Goal: Transaction & Acquisition: Book appointment/travel/reservation

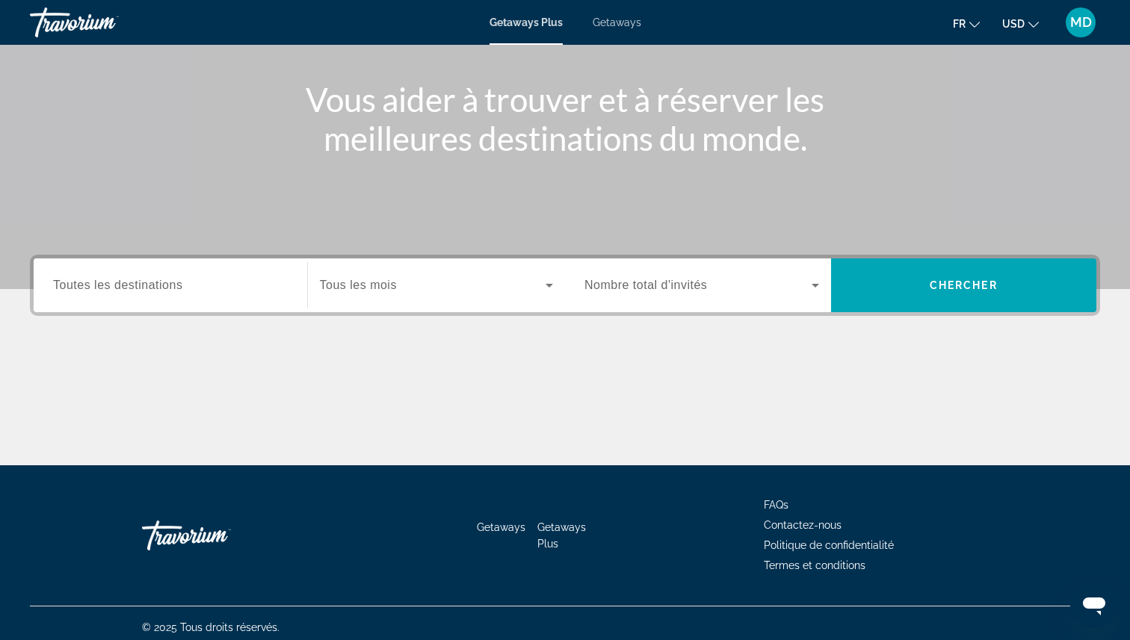
scroll to position [167, 0]
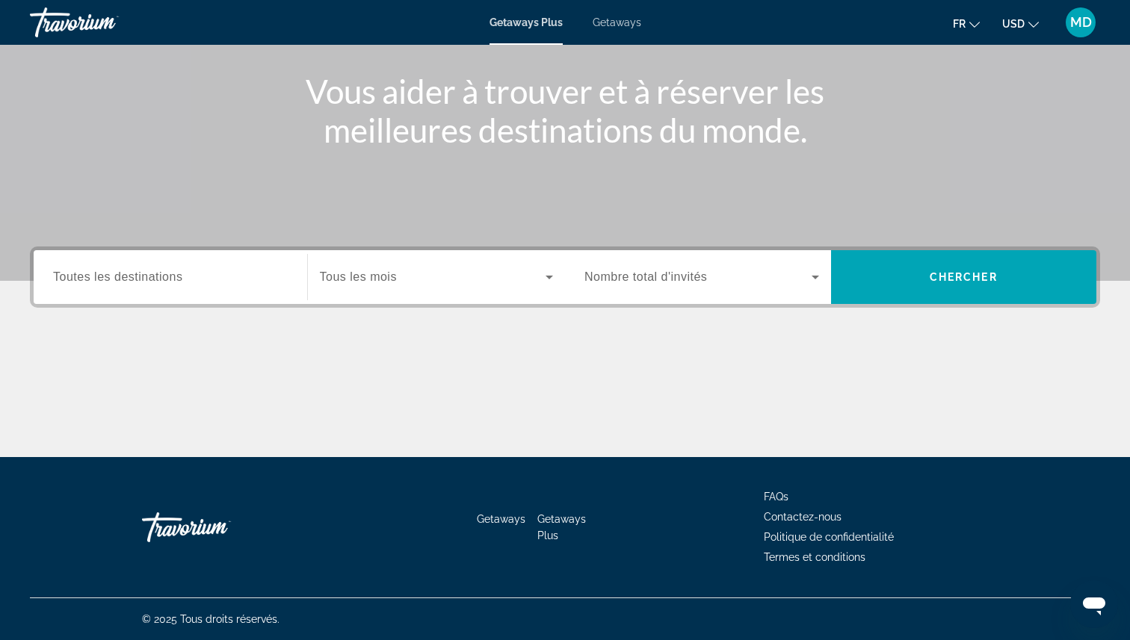
click at [185, 301] on div "Destination Toutes les destinations" at bounding box center [170, 277] width 259 height 54
click at [185, 279] on input "Destination Toutes les destinations" at bounding box center [170, 278] width 235 height 18
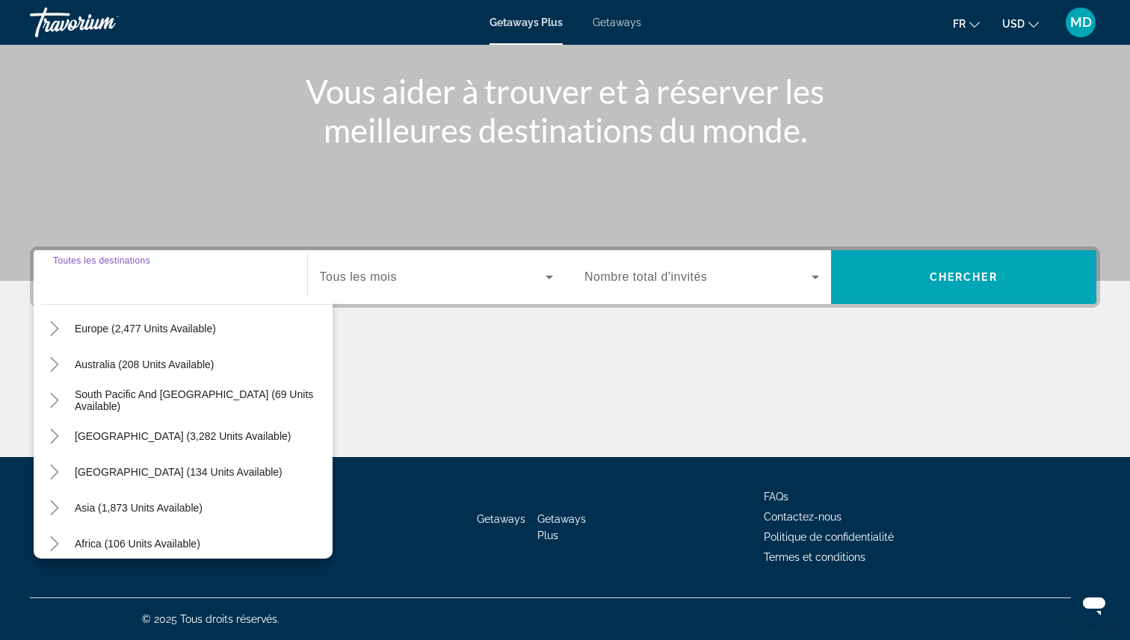
scroll to position [201, 0]
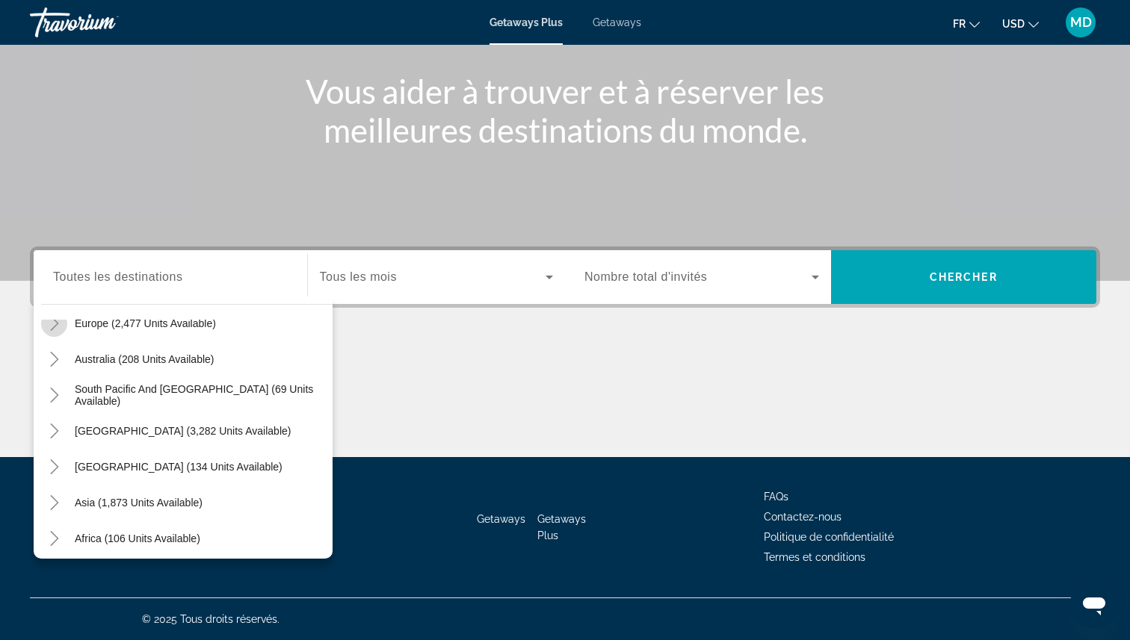
click at [56, 324] on icon "Toggle Europe (2,477 units available)" at bounding box center [54, 323] width 8 height 15
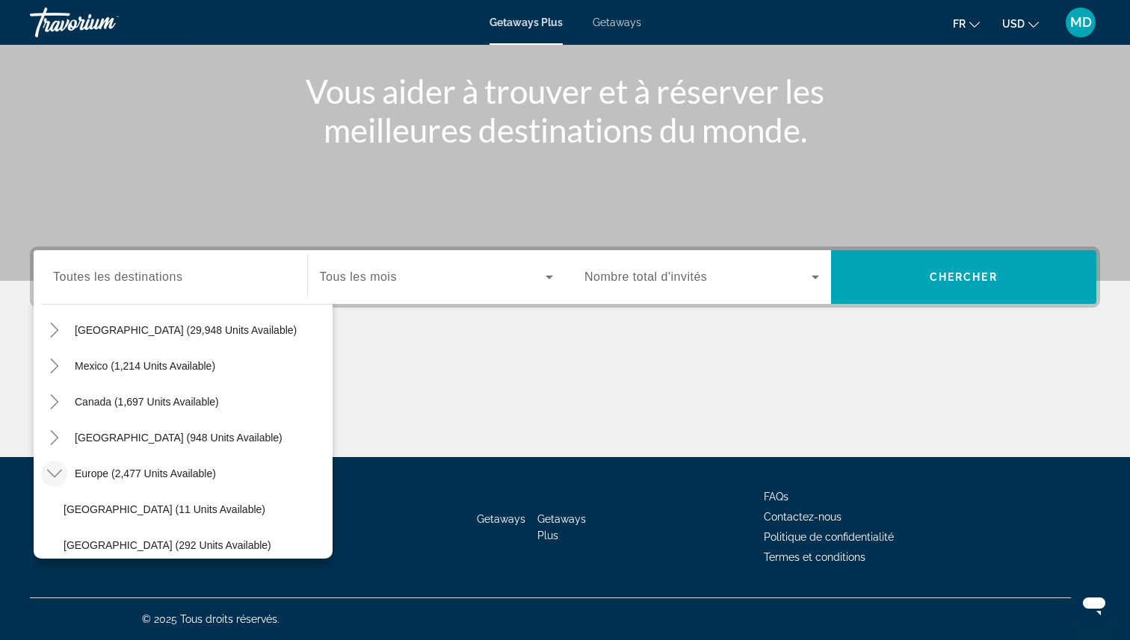
scroll to position [46, 0]
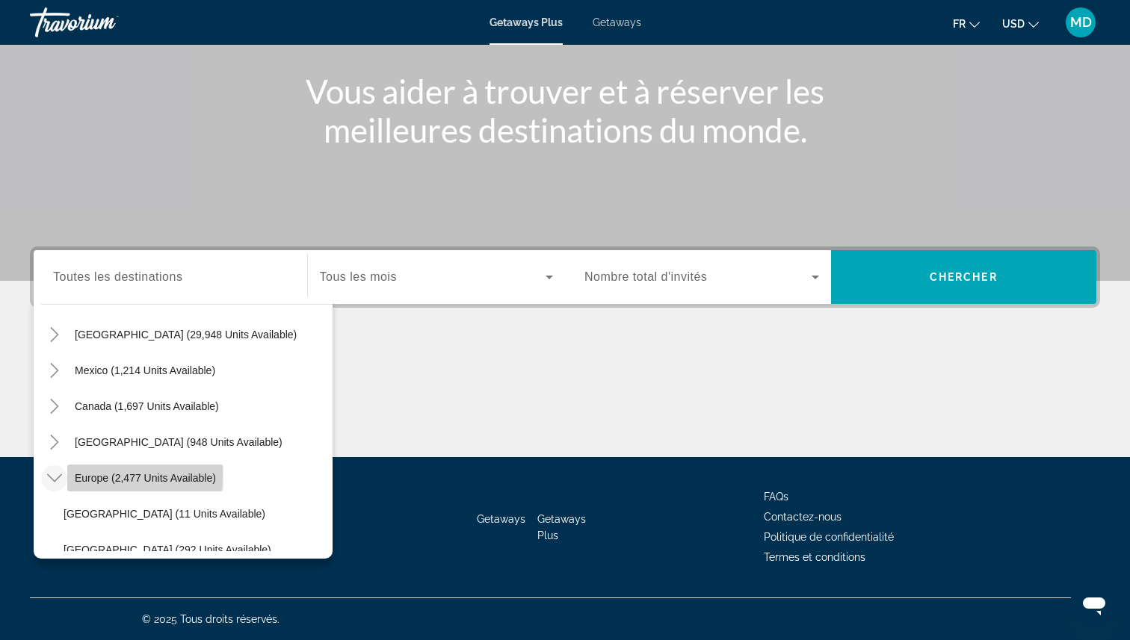
click at [78, 475] on span "Europe (2,477 units available)" at bounding box center [145, 478] width 141 height 12
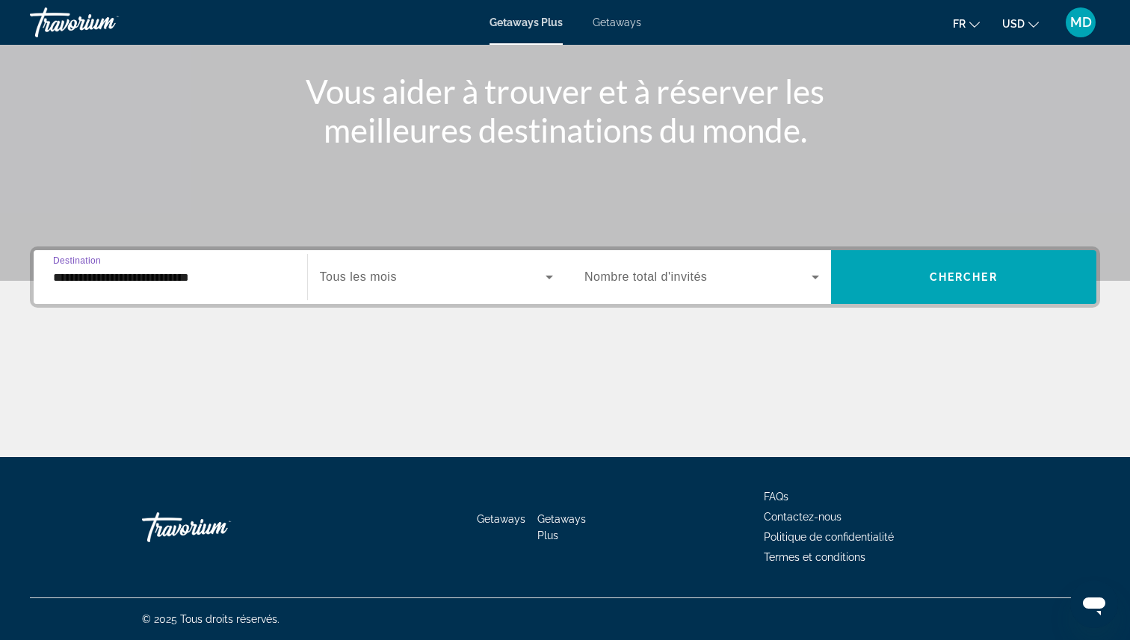
click at [143, 282] on input "**********" at bounding box center [170, 278] width 235 height 18
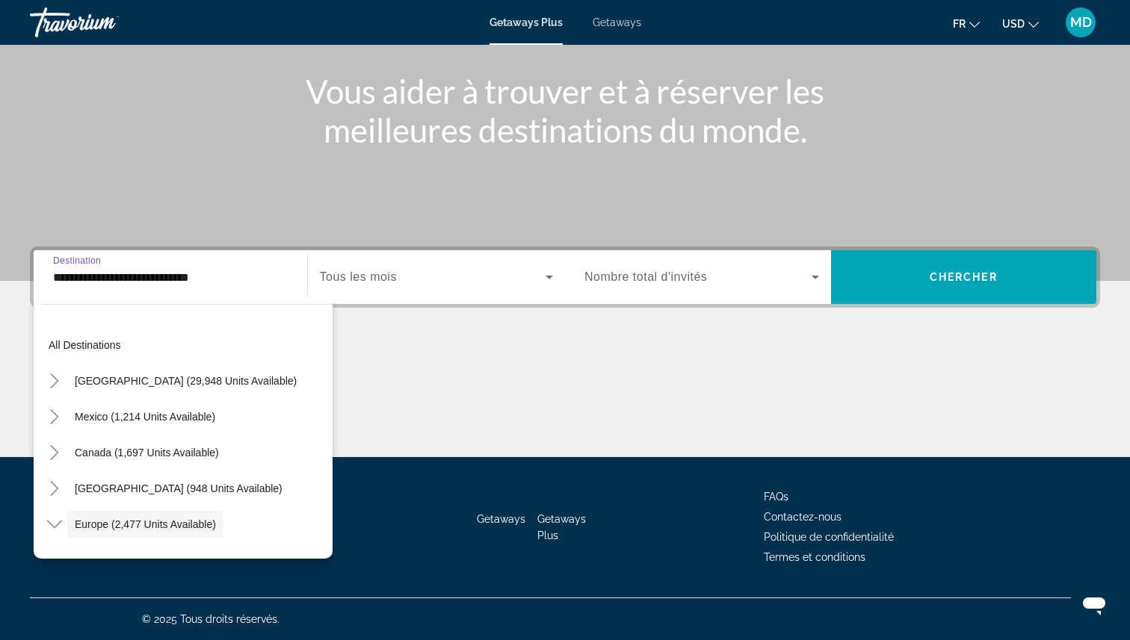
scroll to position [89, 0]
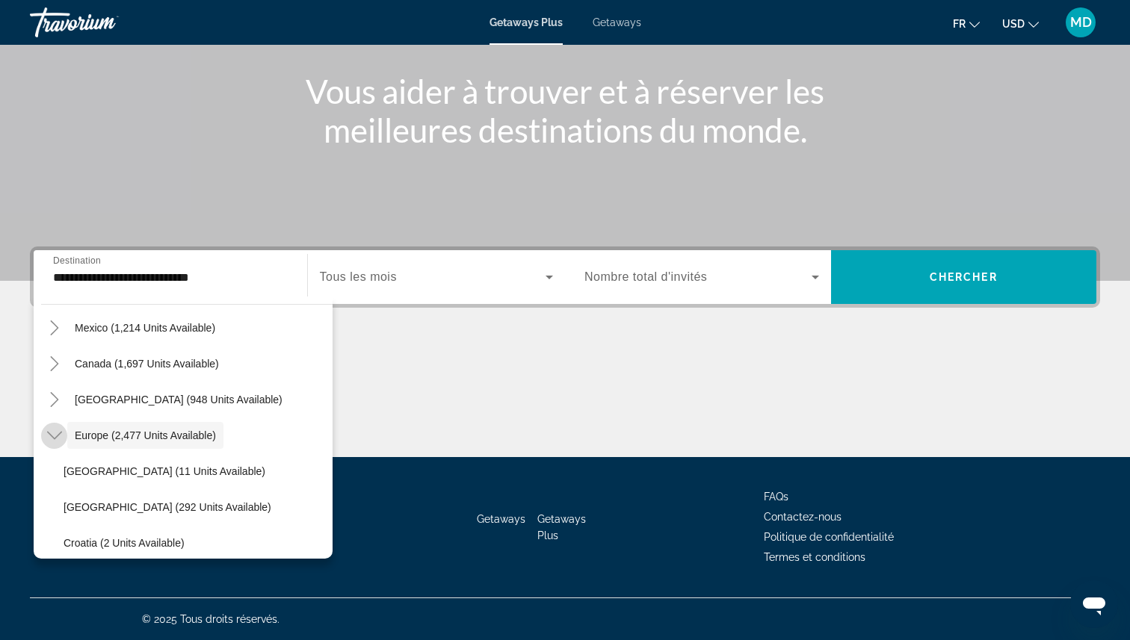
click at [52, 442] on icon "Toggle Europe (2,477 units available)" at bounding box center [54, 435] width 15 height 15
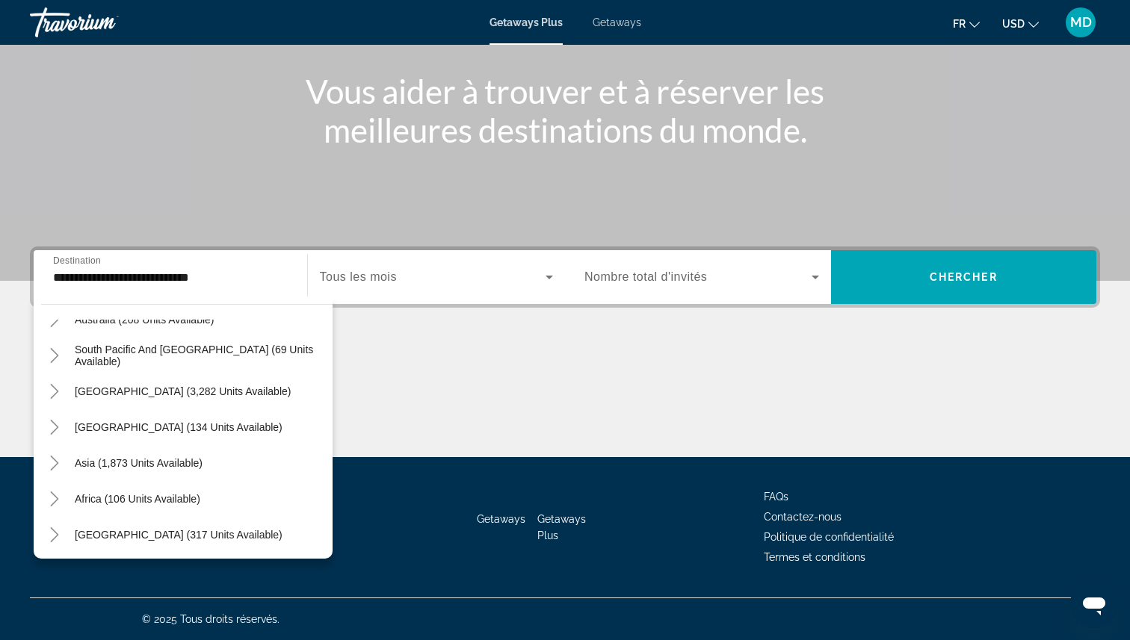
scroll to position [242, 0]
click at [61, 495] on icon "Toggle Africa (106 units available)" at bounding box center [54, 497] width 15 height 15
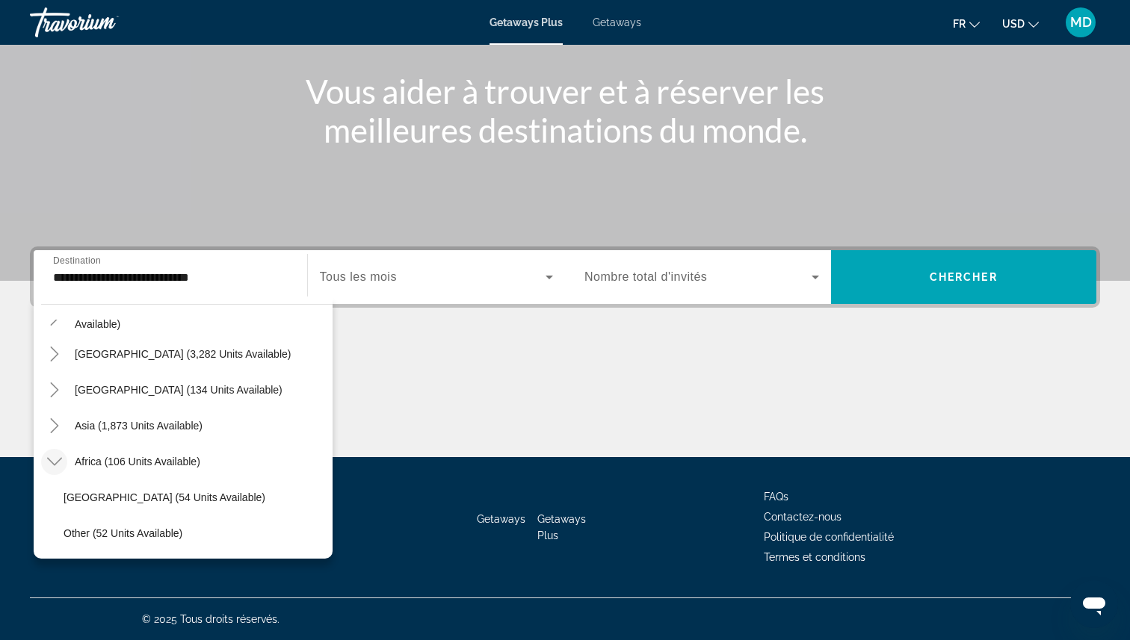
scroll to position [314, 0]
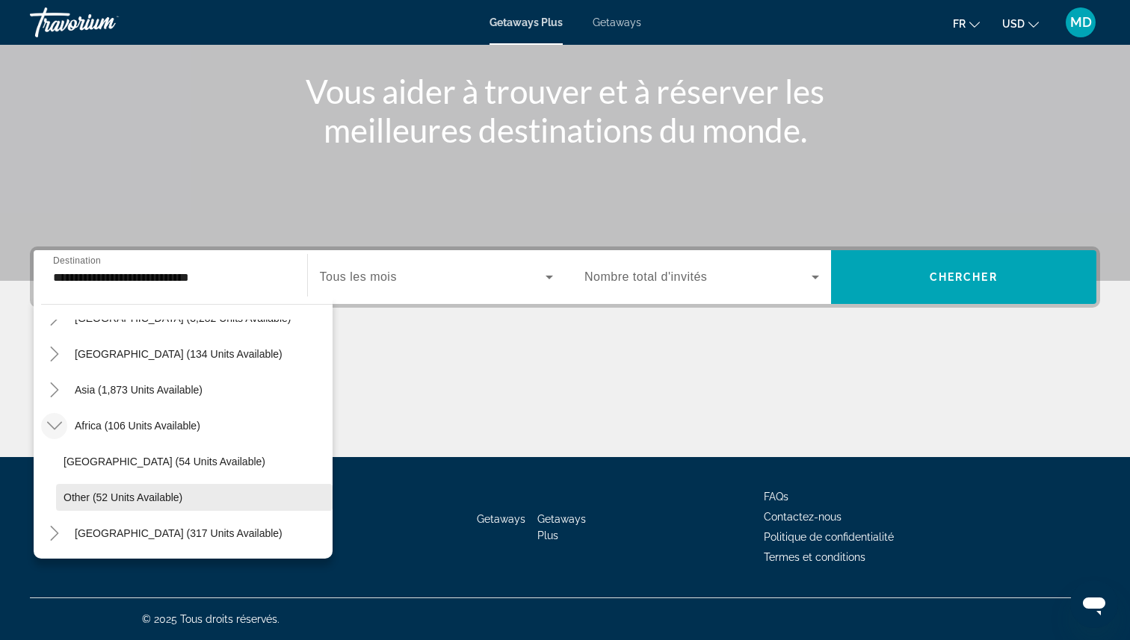
click at [101, 502] on span "Other (52 units available)" at bounding box center [123, 498] width 119 height 12
type input "**********"
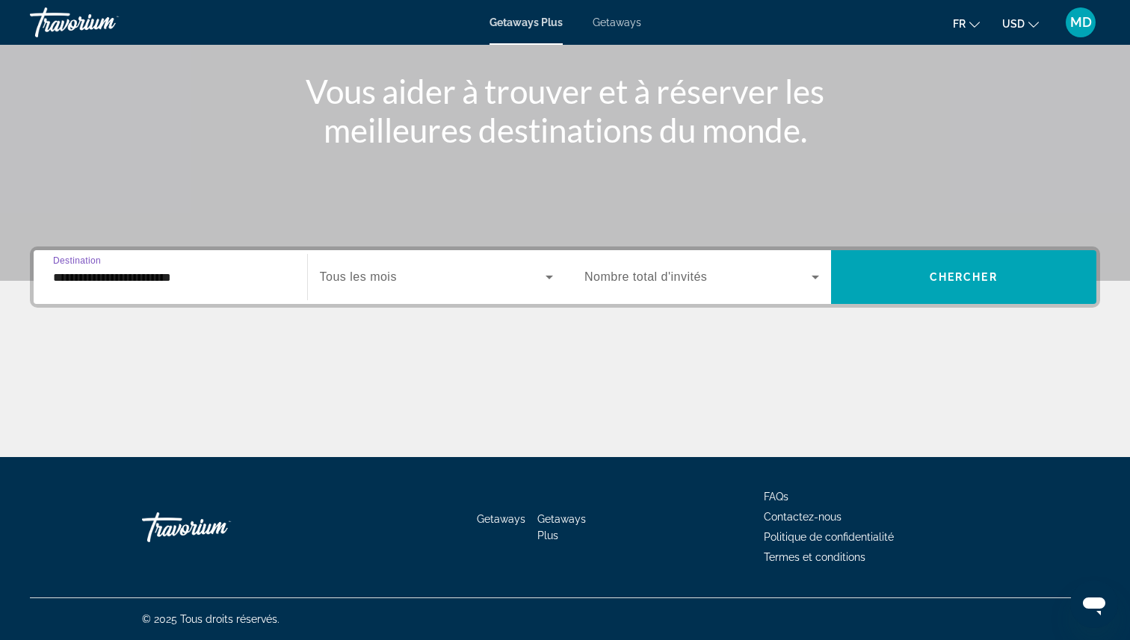
click at [427, 283] on span "Search widget" at bounding box center [433, 277] width 226 height 18
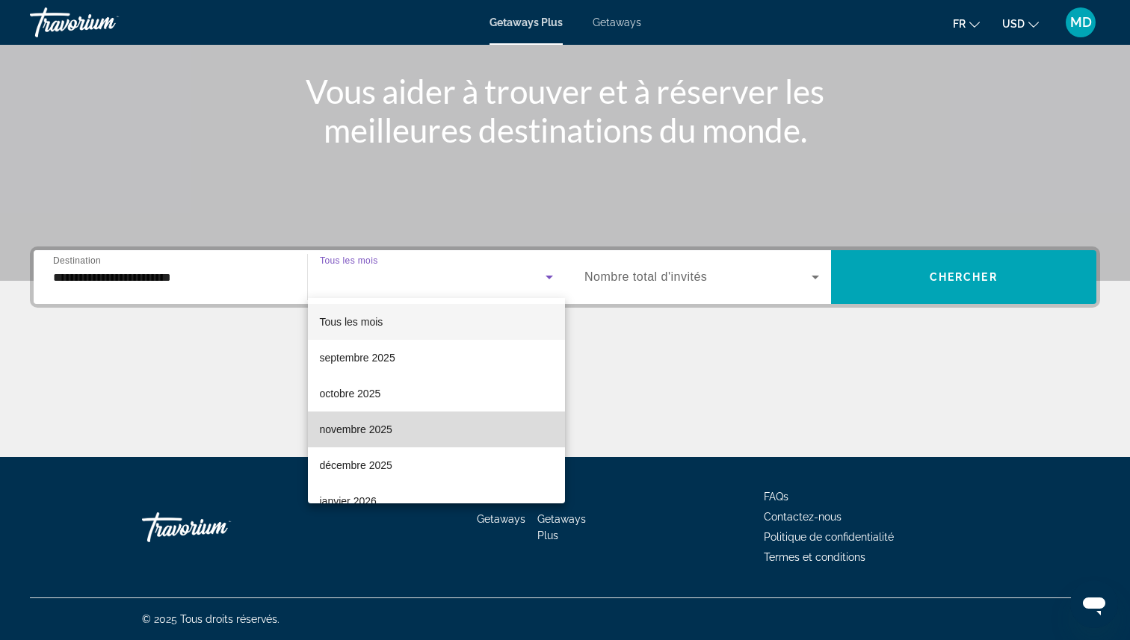
click at [387, 442] on mat-option "novembre 2025" at bounding box center [437, 430] width 258 height 36
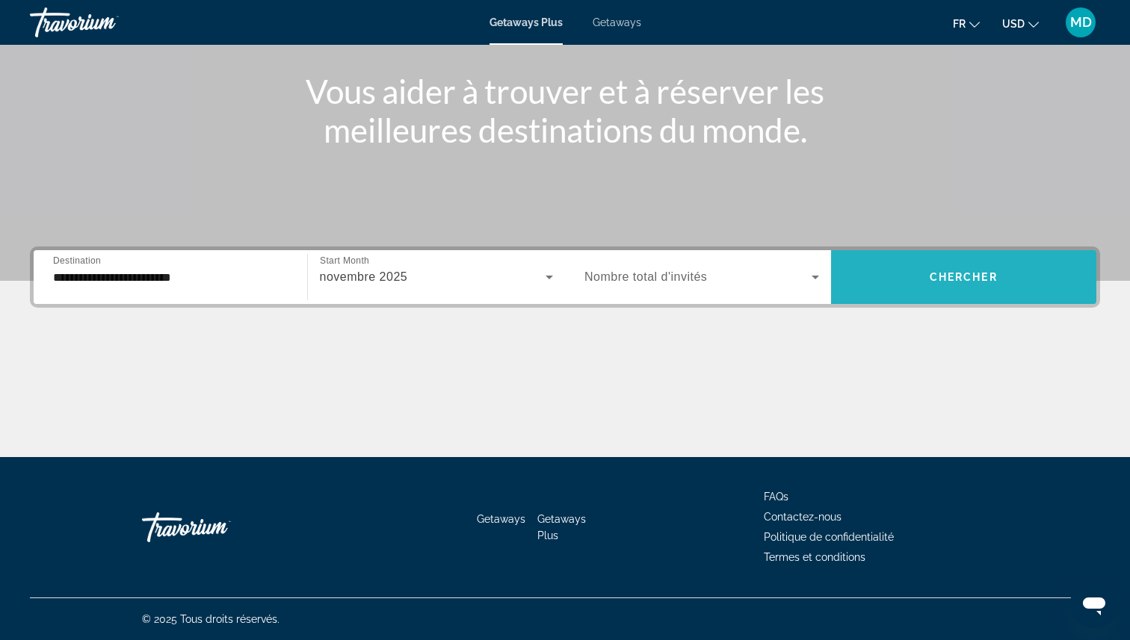
click at [957, 271] on span "Chercher" at bounding box center [964, 277] width 68 height 12
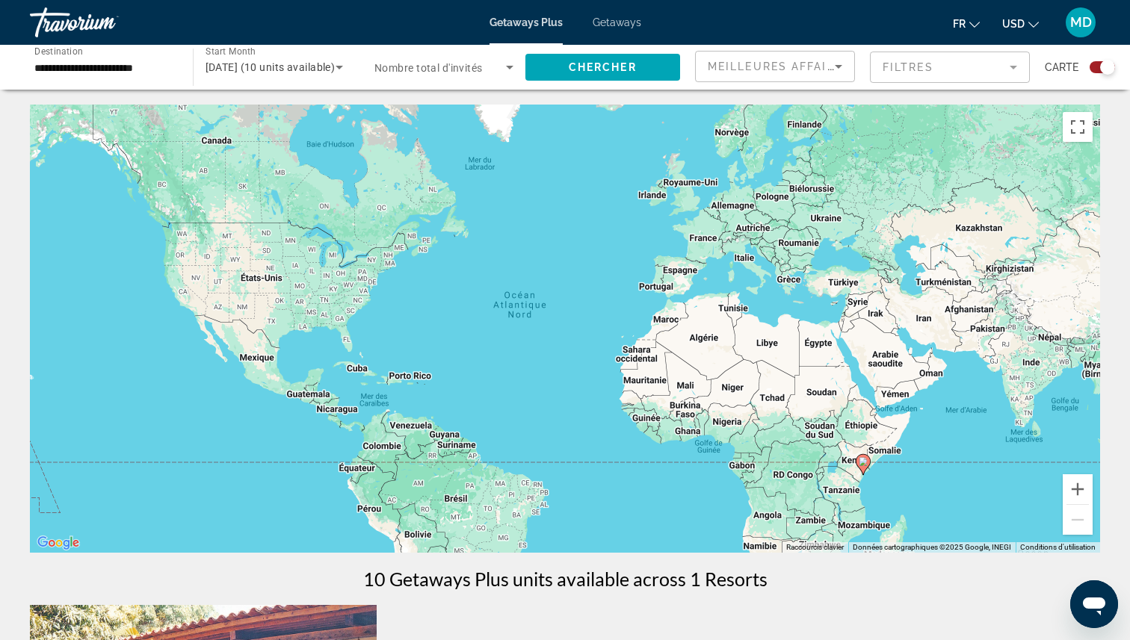
click at [637, 21] on span "Getaways" at bounding box center [617, 22] width 49 height 12
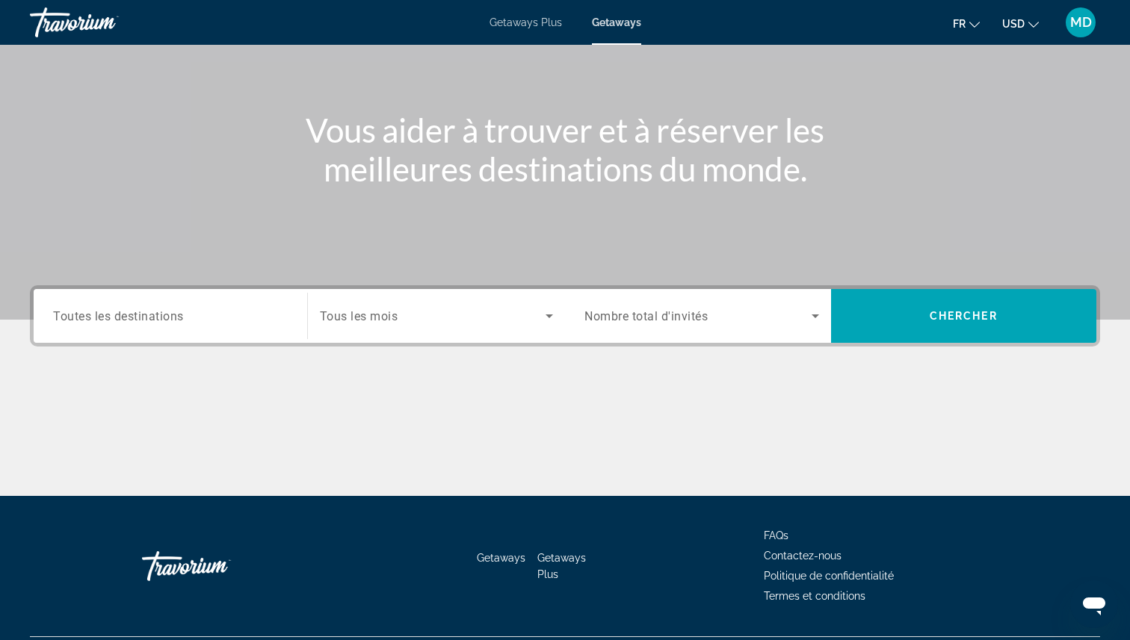
scroll to position [167, 0]
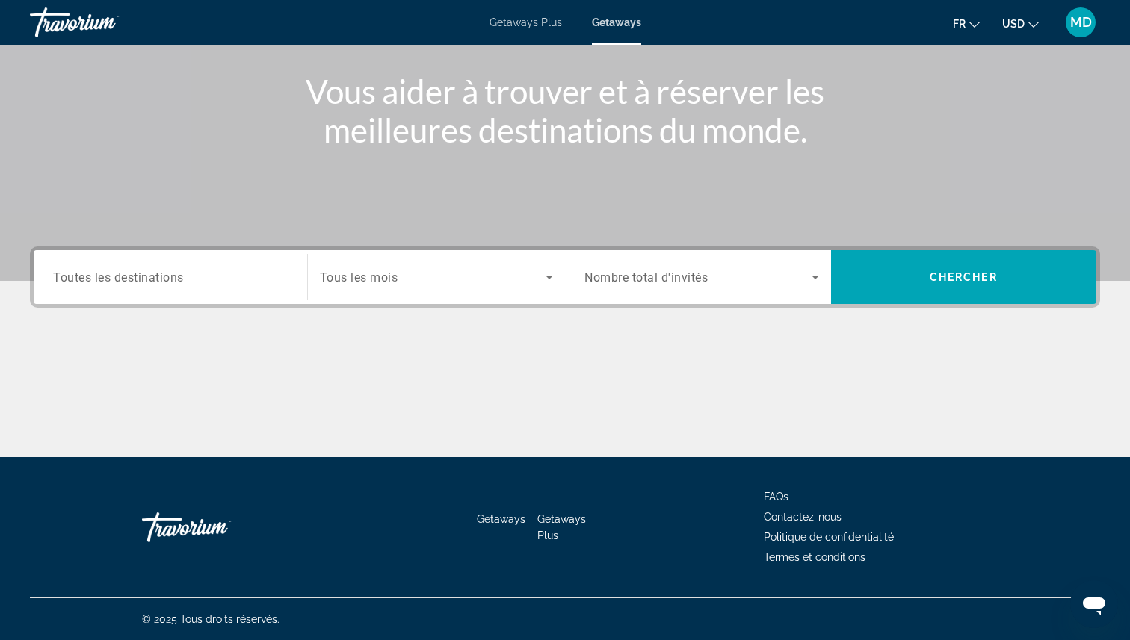
click at [225, 266] on div "Search widget" at bounding box center [170, 277] width 235 height 43
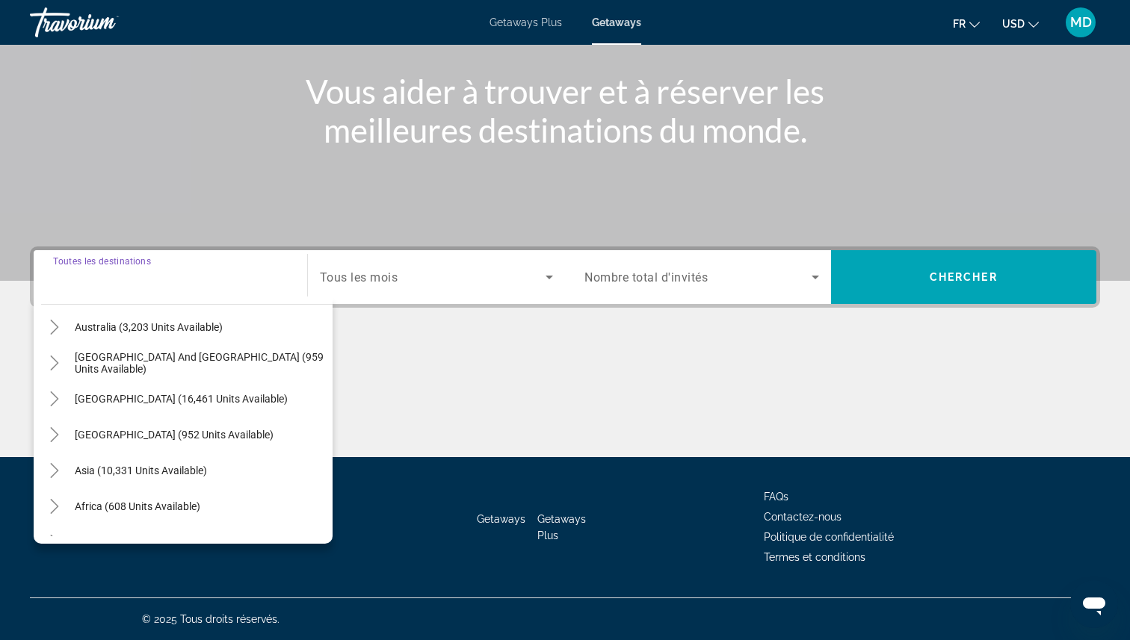
scroll to position [242, 0]
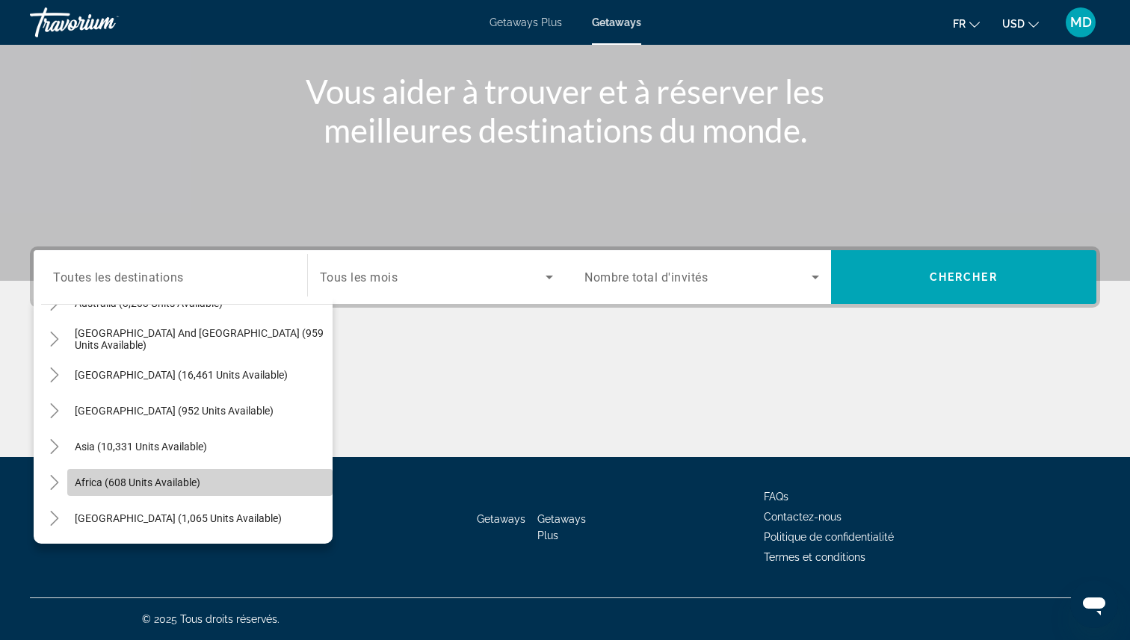
click at [134, 473] on span "Search widget" at bounding box center [199, 483] width 265 height 36
type input "**********"
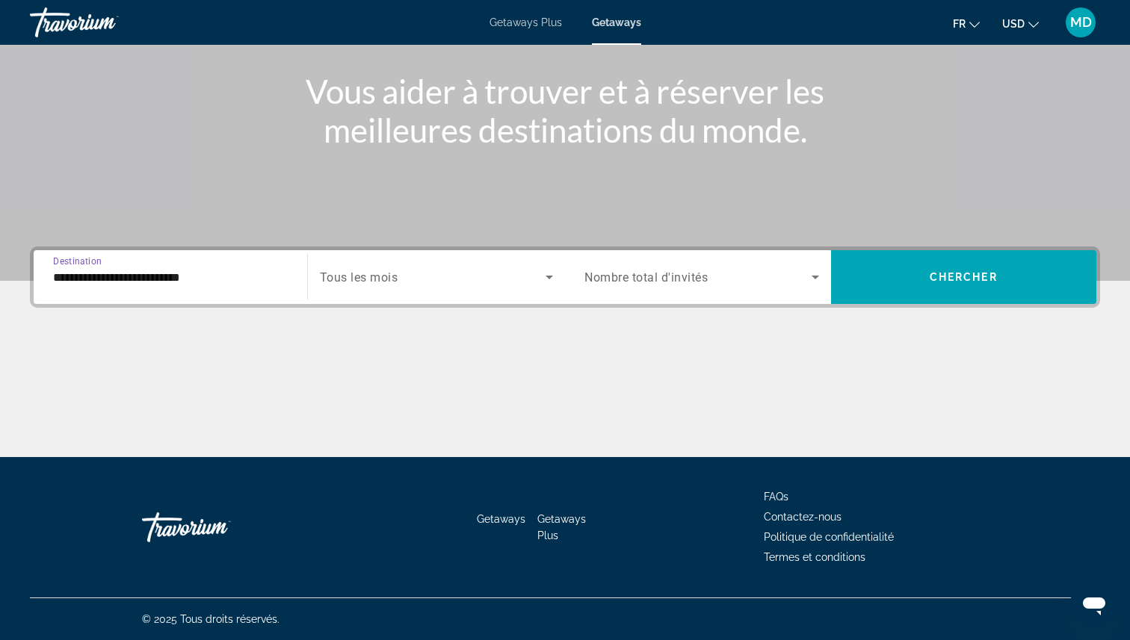
click at [385, 274] on span "Tous les mois" at bounding box center [359, 278] width 78 height 14
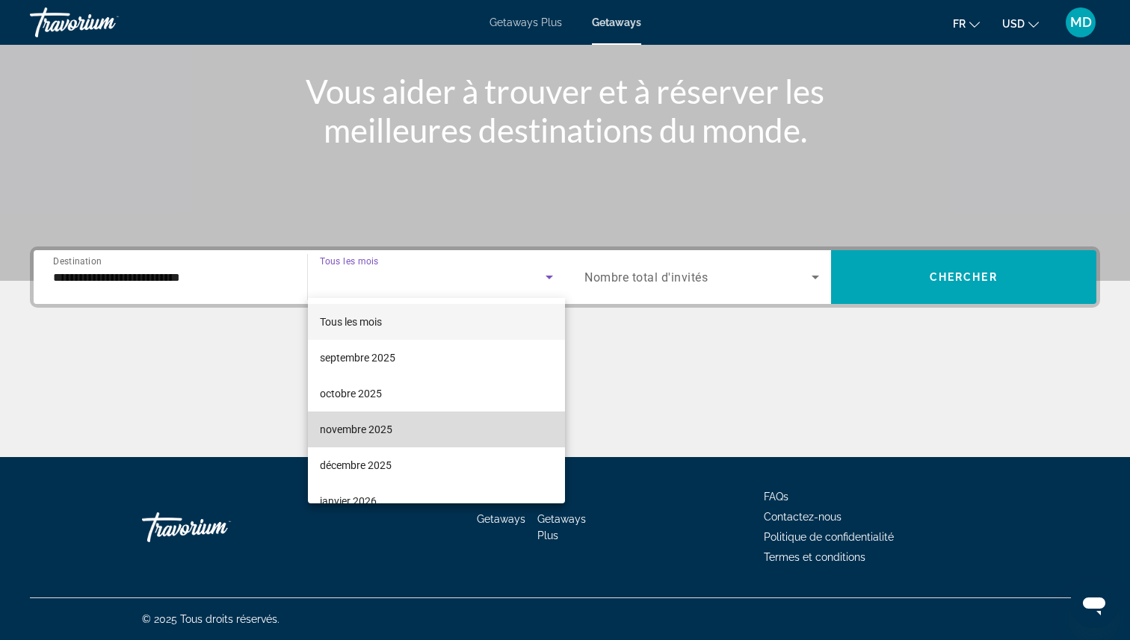
click at [404, 416] on mat-option "novembre 2025" at bounding box center [437, 430] width 258 height 36
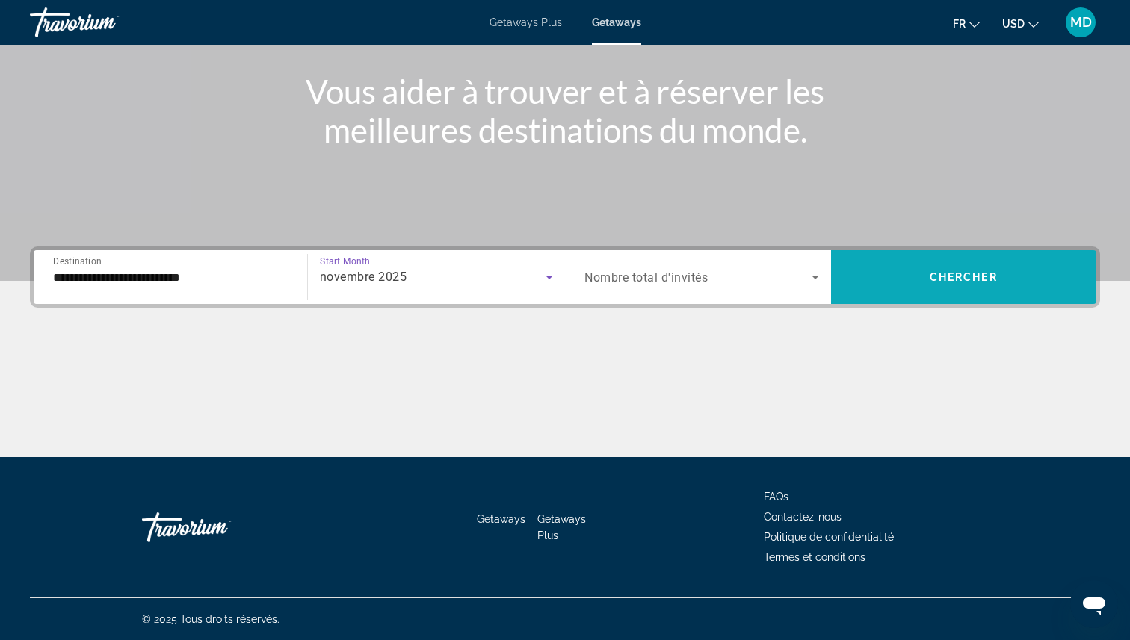
click at [869, 294] on span "Search widget" at bounding box center [964, 277] width 266 height 36
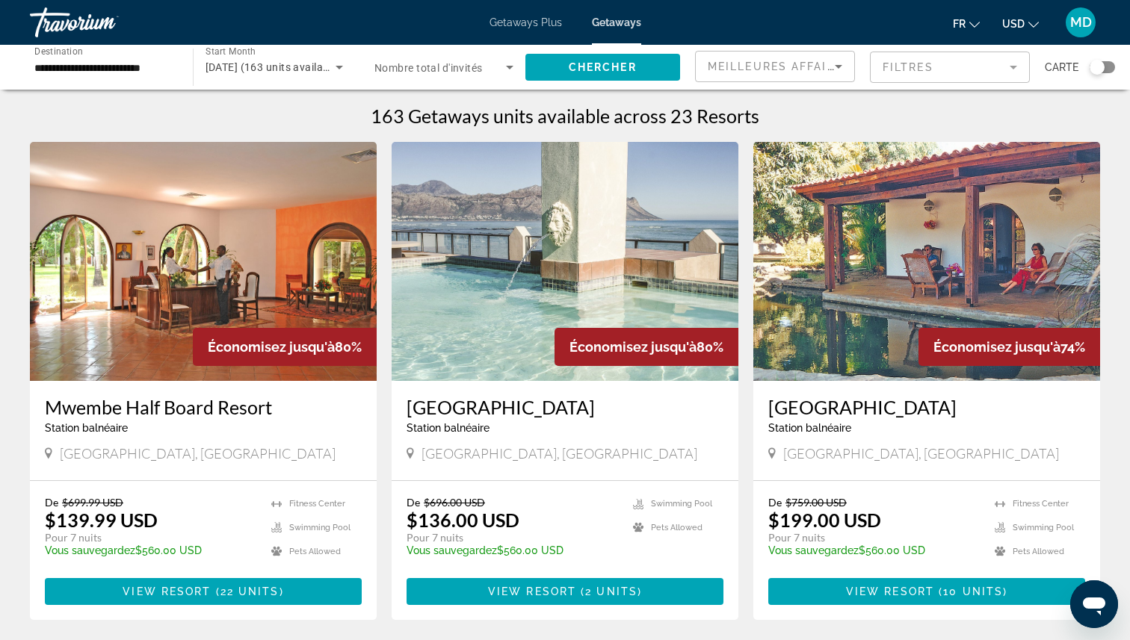
click at [1100, 74] on div "Carte" at bounding box center [1080, 67] width 70 height 33
click at [1099, 67] on div "Search widget" at bounding box center [1097, 67] width 15 height 15
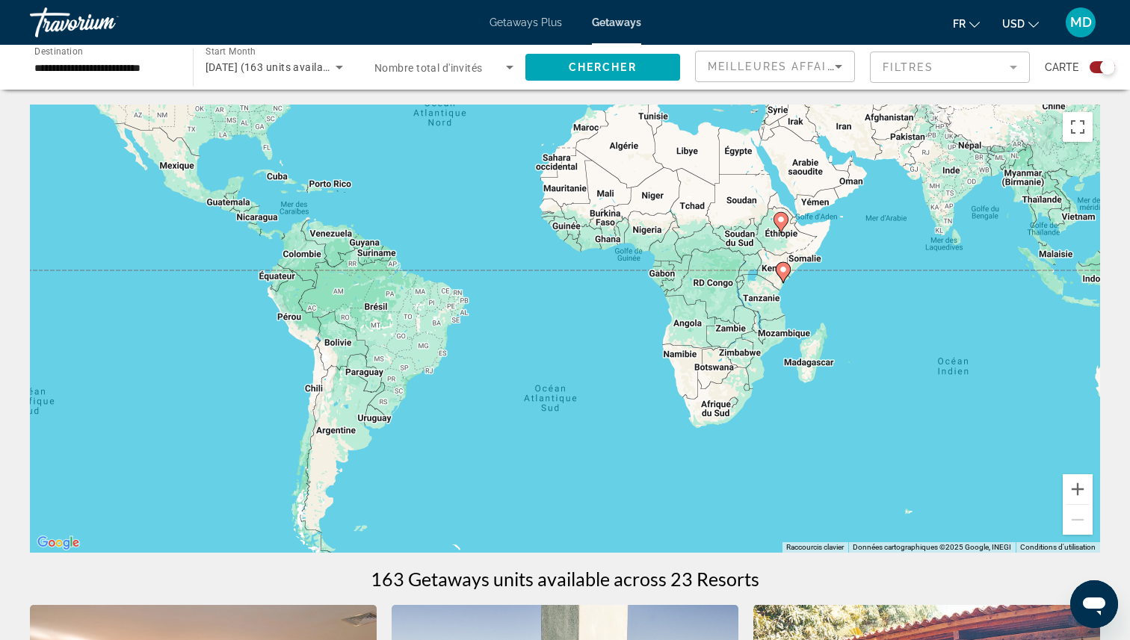
drag, startPoint x: 808, startPoint y: 363, endPoint x: 726, endPoint y: 166, distance: 213.7
click at [726, 166] on div "Pour activer le glissement avec le clavier, appuyez sur Alt+Entrée. Une fois ce…" at bounding box center [565, 329] width 1070 height 448
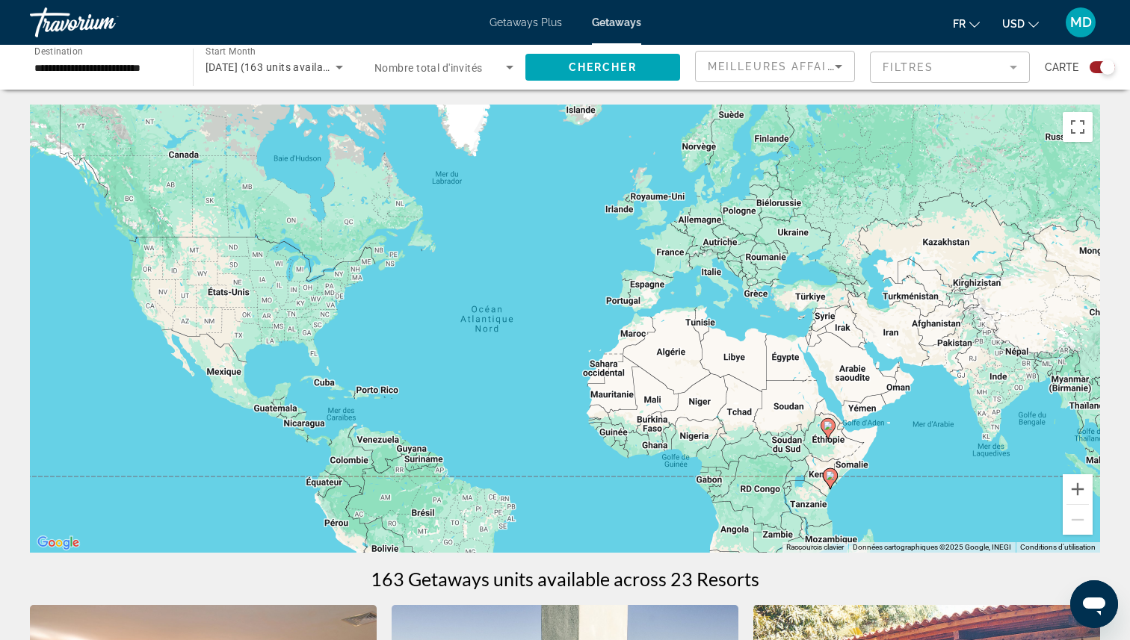
drag, startPoint x: 712, startPoint y: 204, endPoint x: 759, endPoint y: 410, distance: 211.4
click at [759, 412] on div "Pour activer le glissement avec le clavier, appuyez sur Alt+Entrée. Une fois ce…" at bounding box center [565, 329] width 1070 height 448
click at [1110, 68] on div "Search widget" at bounding box center [1107, 67] width 15 height 15
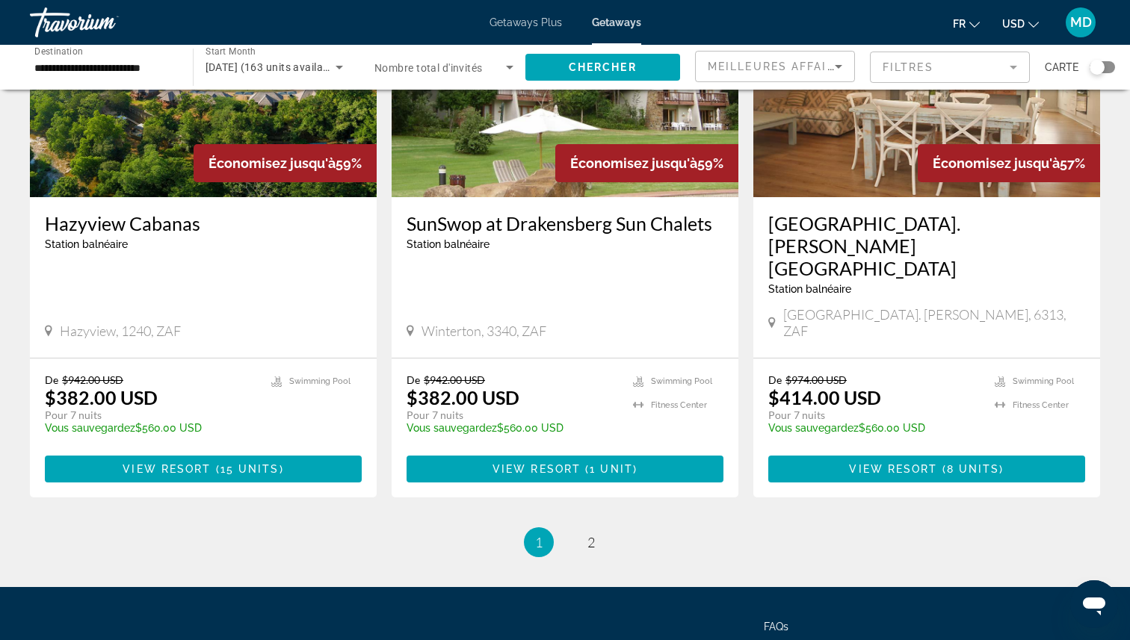
scroll to position [1800, 0]
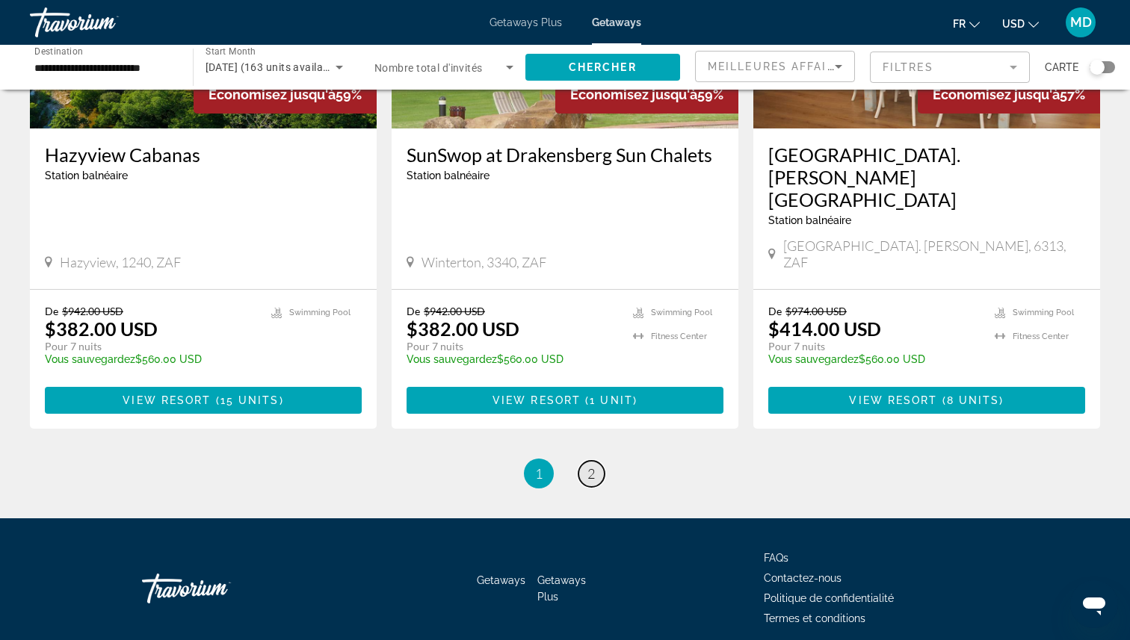
click at [589, 466] on span "2" at bounding box center [590, 474] width 7 height 16
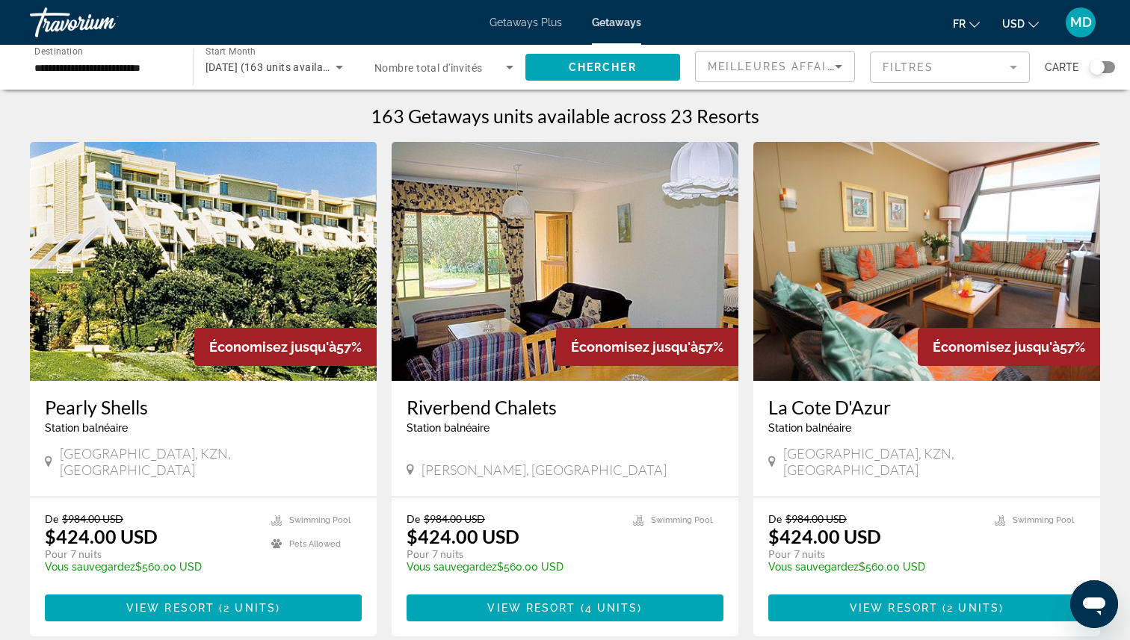
click at [104, 68] on input "**********" at bounding box center [103, 68] width 139 height 18
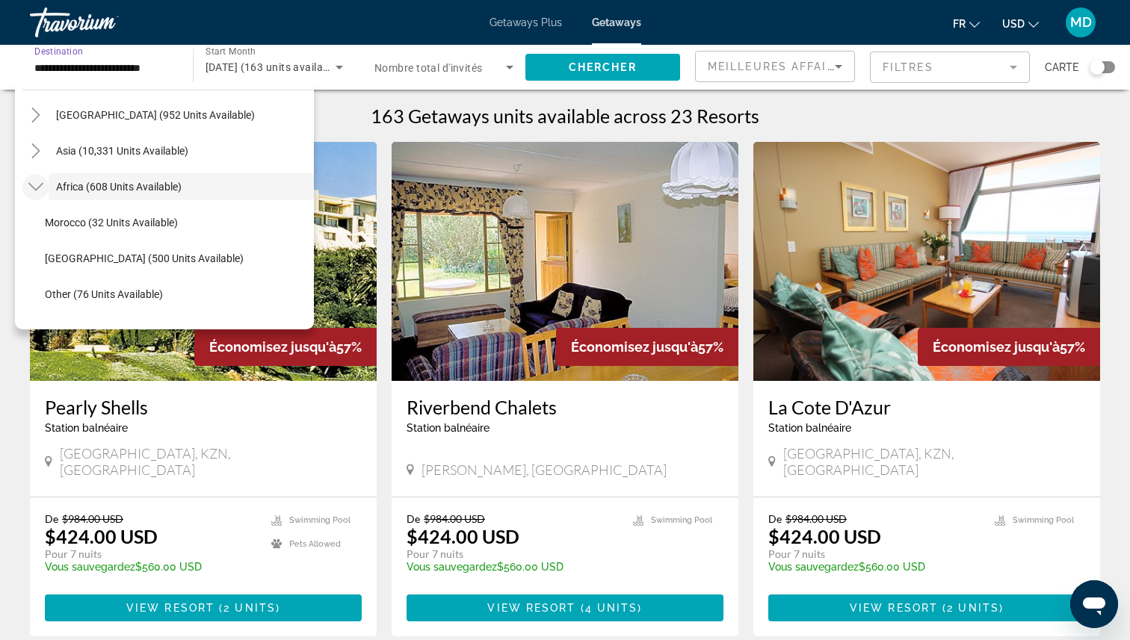
scroll to position [324, 0]
click at [35, 196] on mat-icon "Toggle Africa (608 units available)" at bounding box center [35, 186] width 26 height 26
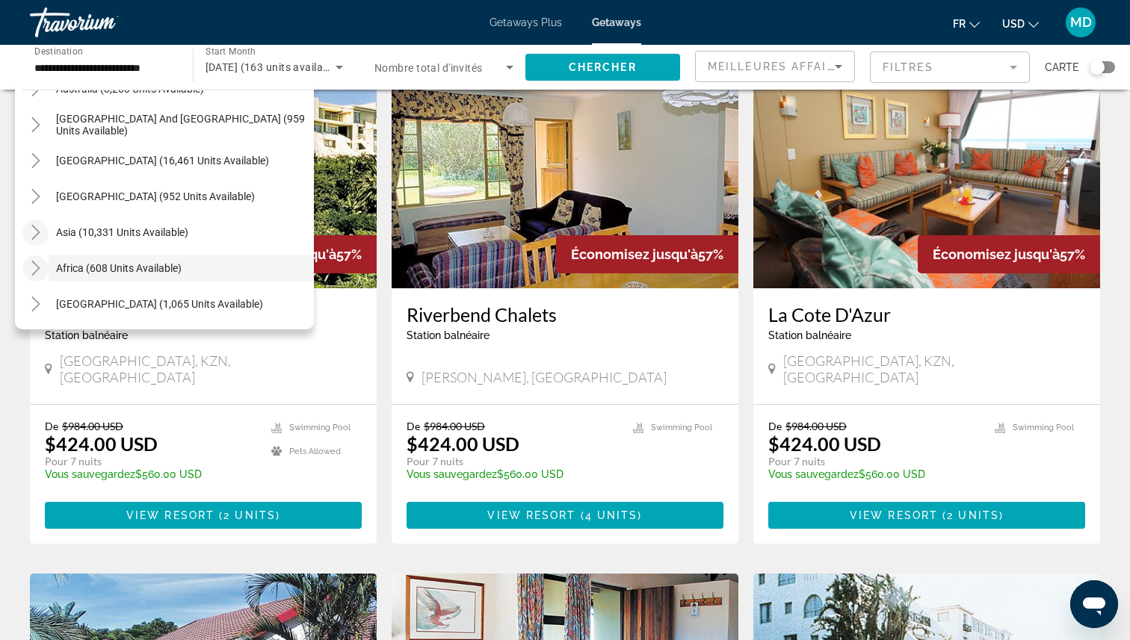
scroll to position [90, 0]
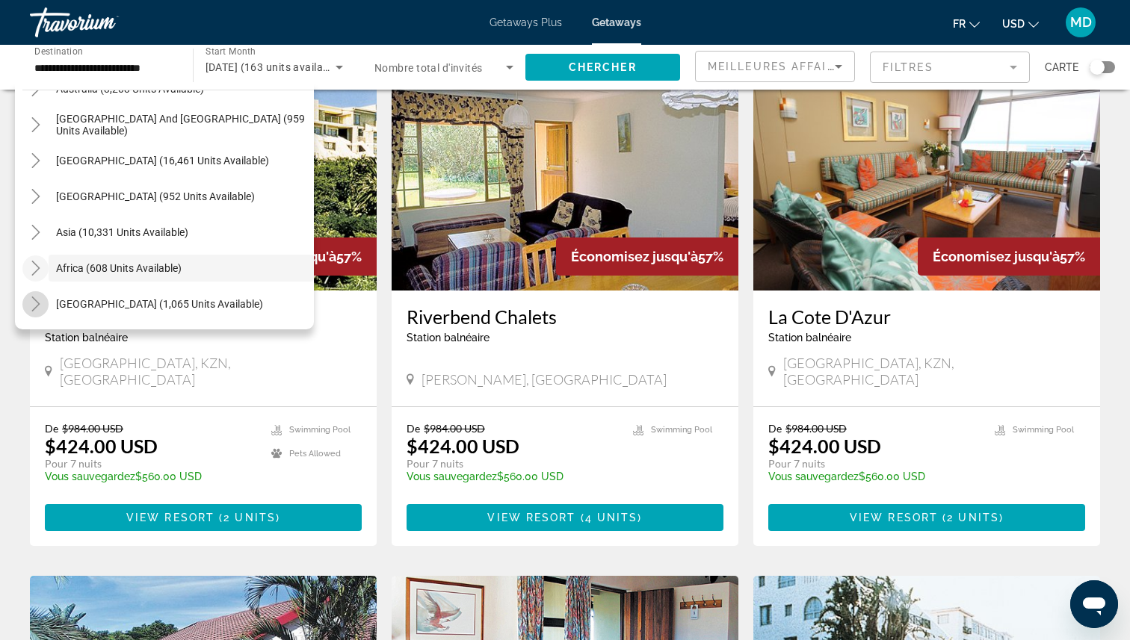
click at [39, 314] on mat-icon "Toggle Middle East (1,065 units available)" at bounding box center [35, 304] width 26 height 26
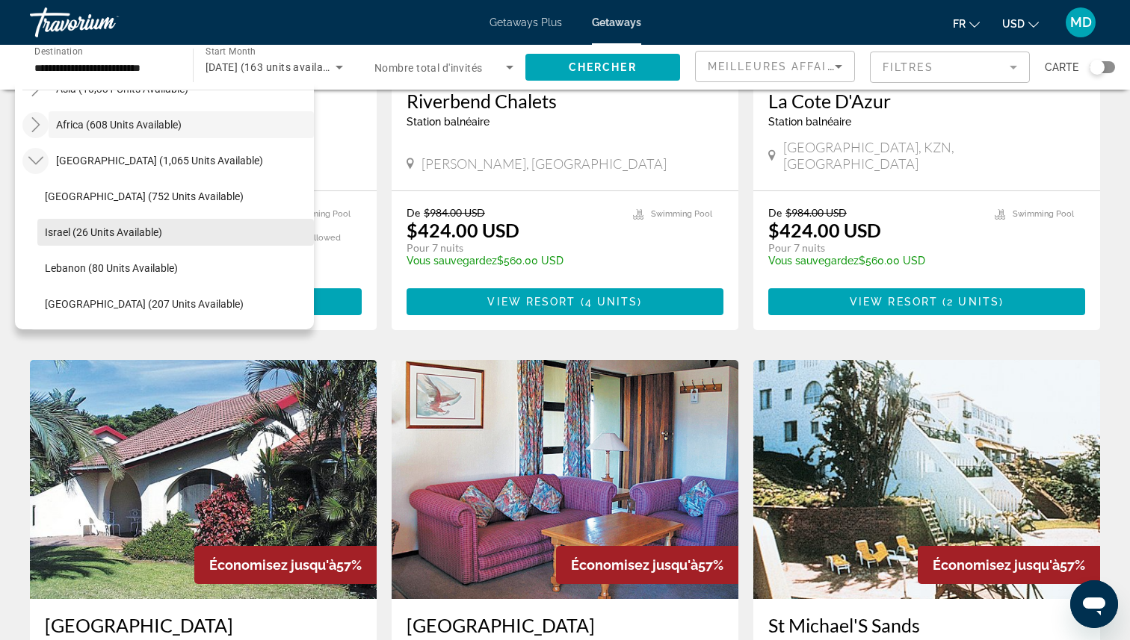
scroll to position [303, 0]
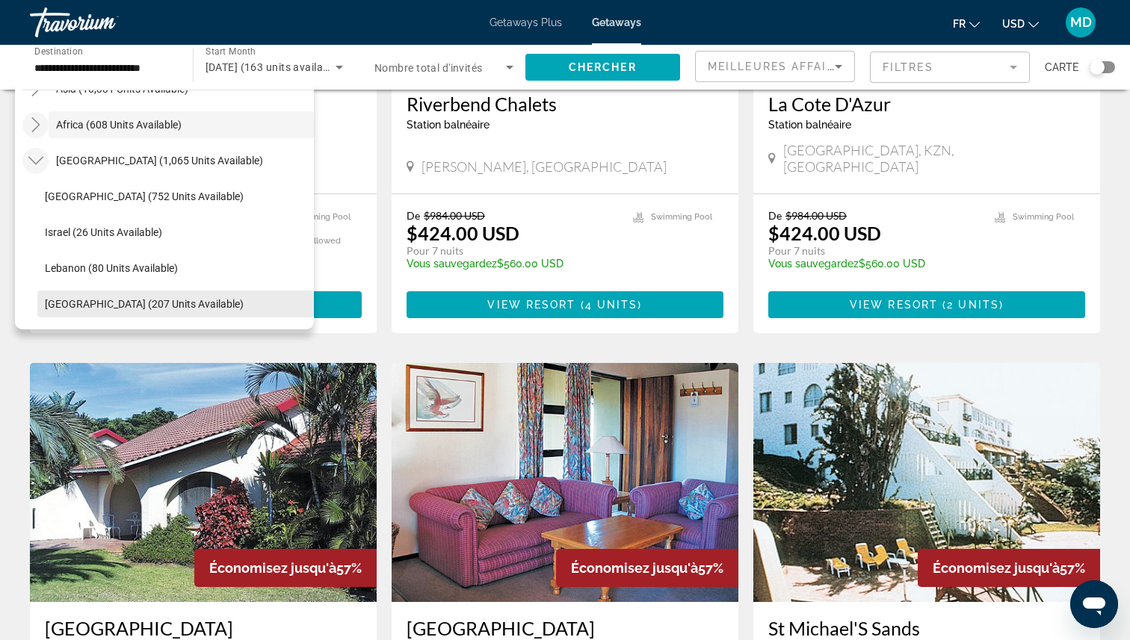
click at [141, 312] on span "Search widget" at bounding box center [175, 304] width 277 height 36
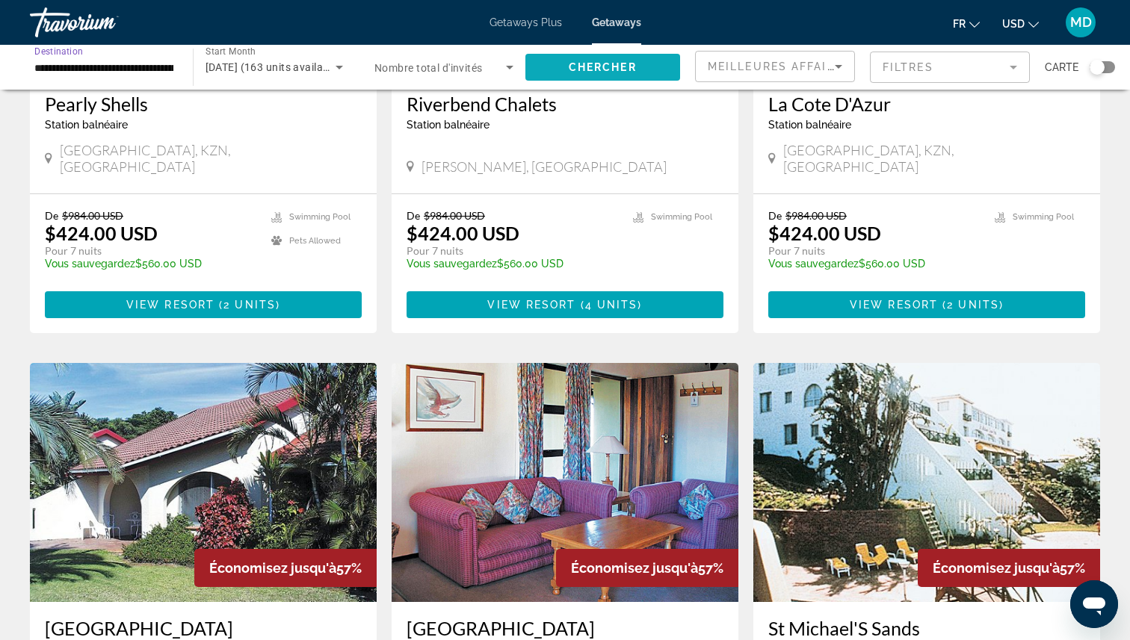
click at [551, 73] on span "Search widget" at bounding box center [602, 67] width 155 height 36
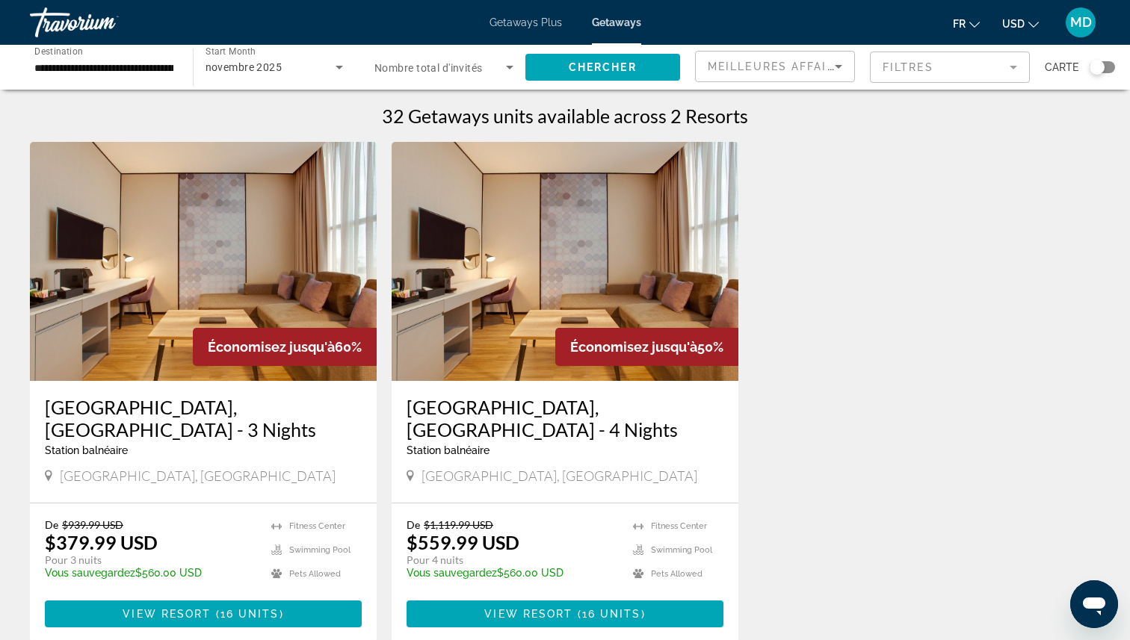
click at [50, 79] on div "**********" at bounding box center [103, 67] width 139 height 43
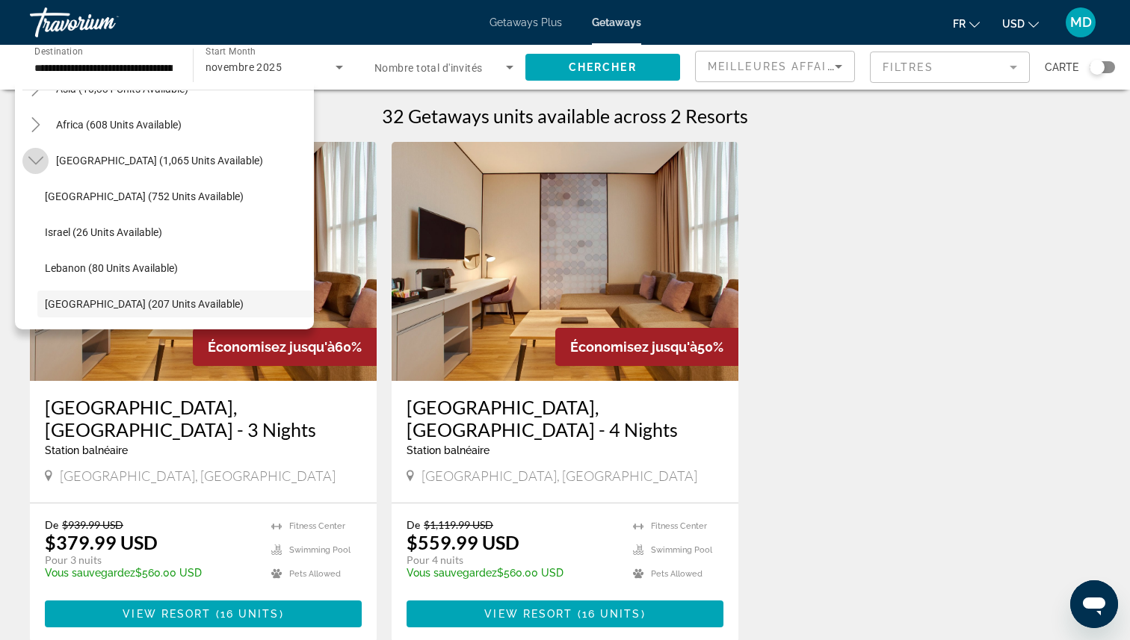
click at [41, 169] on mat-icon "Toggle Middle East (1,065 units available)" at bounding box center [35, 161] width 26 height 26
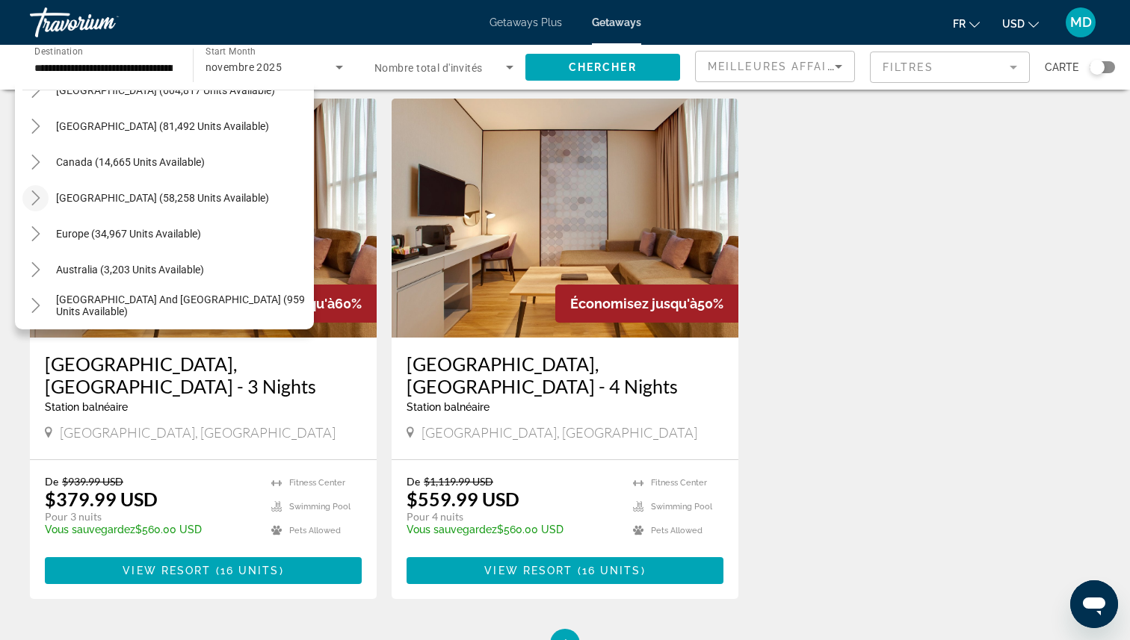
click at [39, 197] on icon "Toggle Caribbean & Atlantic Islands (58,258 units available)" at bounding box center [35, 198] width 15 height 15
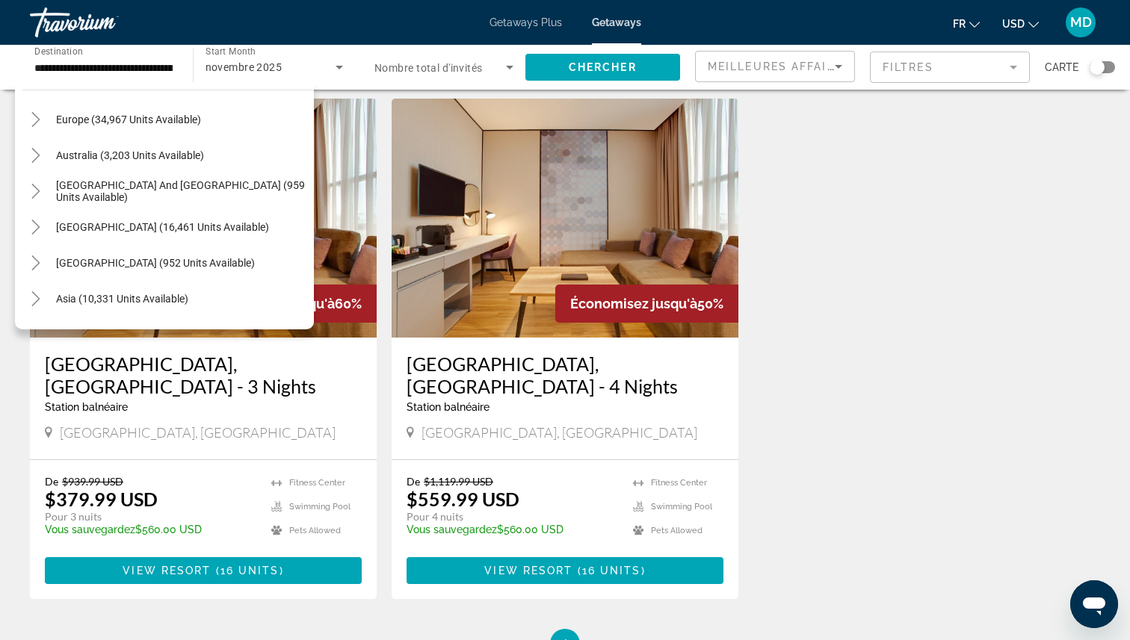
scroll to position [679, 0]
click at [42, 268] on icon "Toggle Central America (952 units available)" at bounding box center [35, 261] width 15 height 15
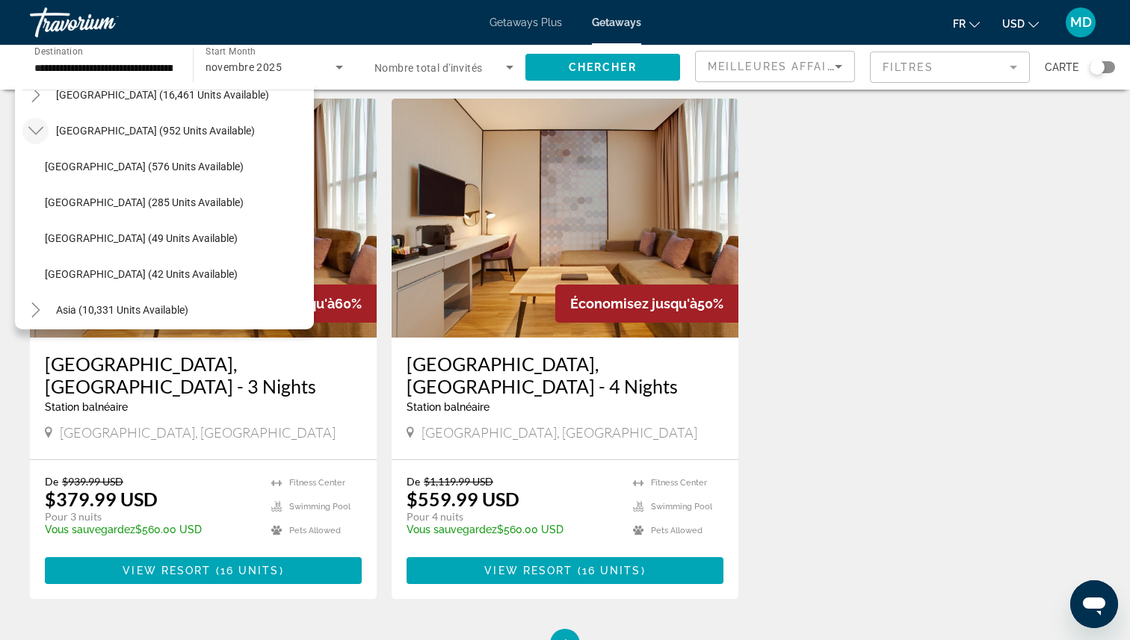
scroll to position [803, 0]
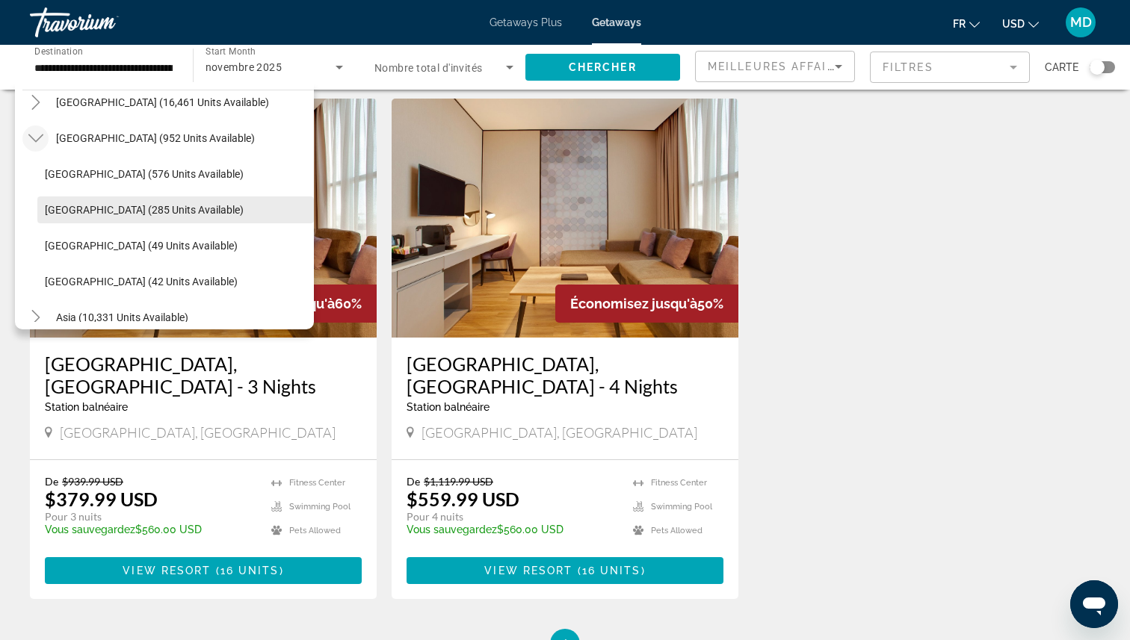
click at [111, 207] on span "[GEOGRAPHIC_DATA] (285 units available)" at bounding box center [144, 210] width 199 height 12
type input "**********"
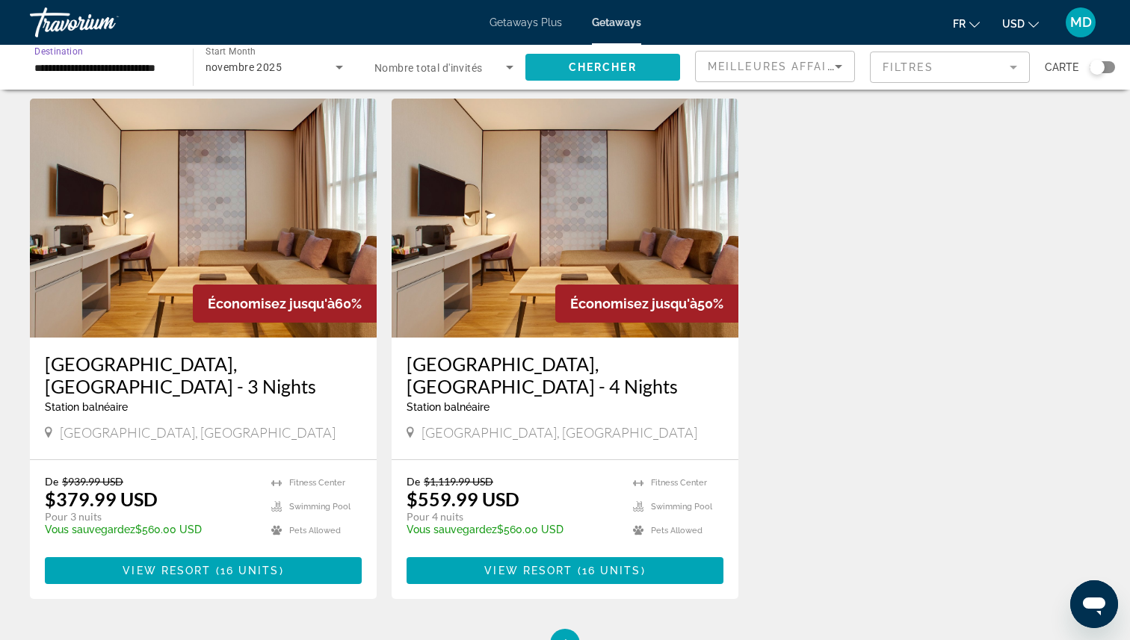
scroll to position [0, 0]
click at [537, 71] on span "Search widget" at bounding box center [602, 67] width 155 height 36
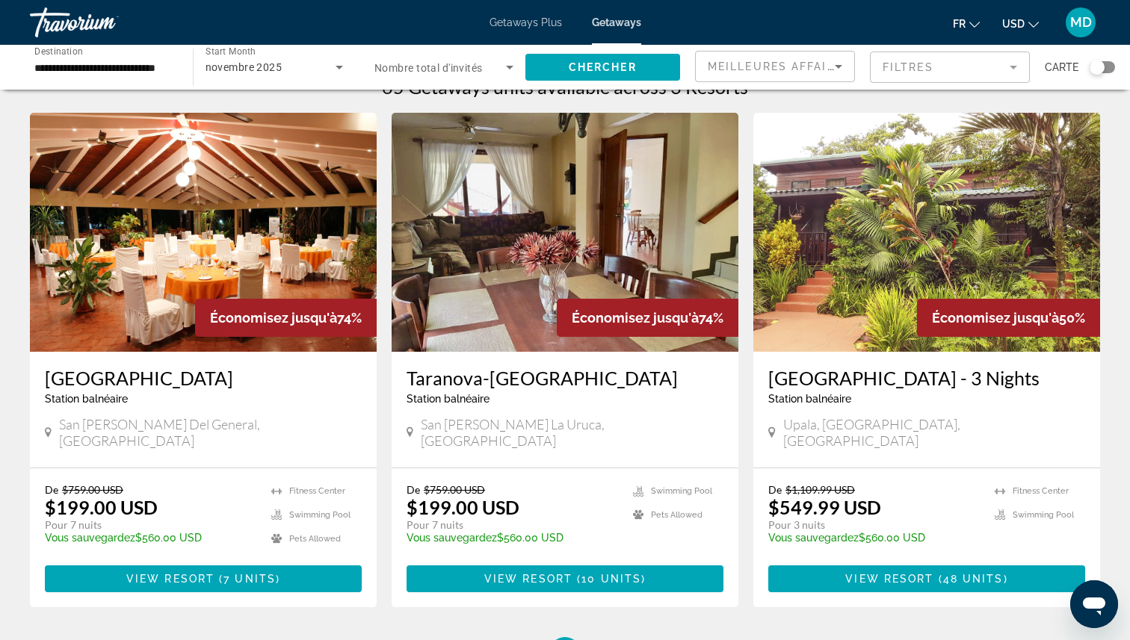
scroll to position [32, 0]
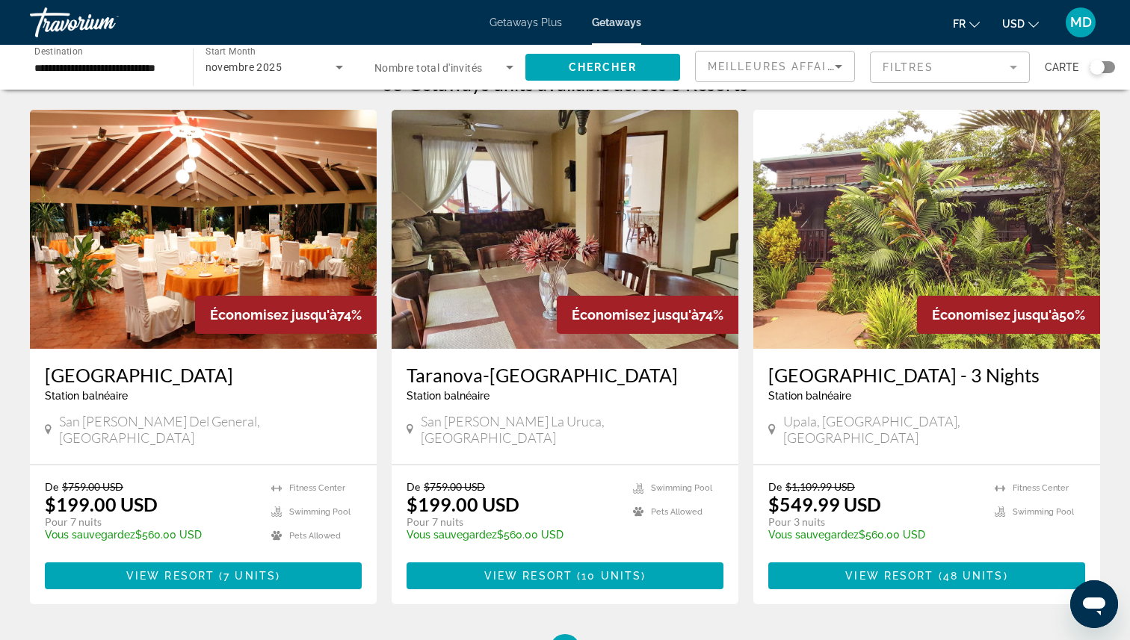
click at [1097, 70] on div "Search widget" at bounding box center [1097, 67] width 15 height 15
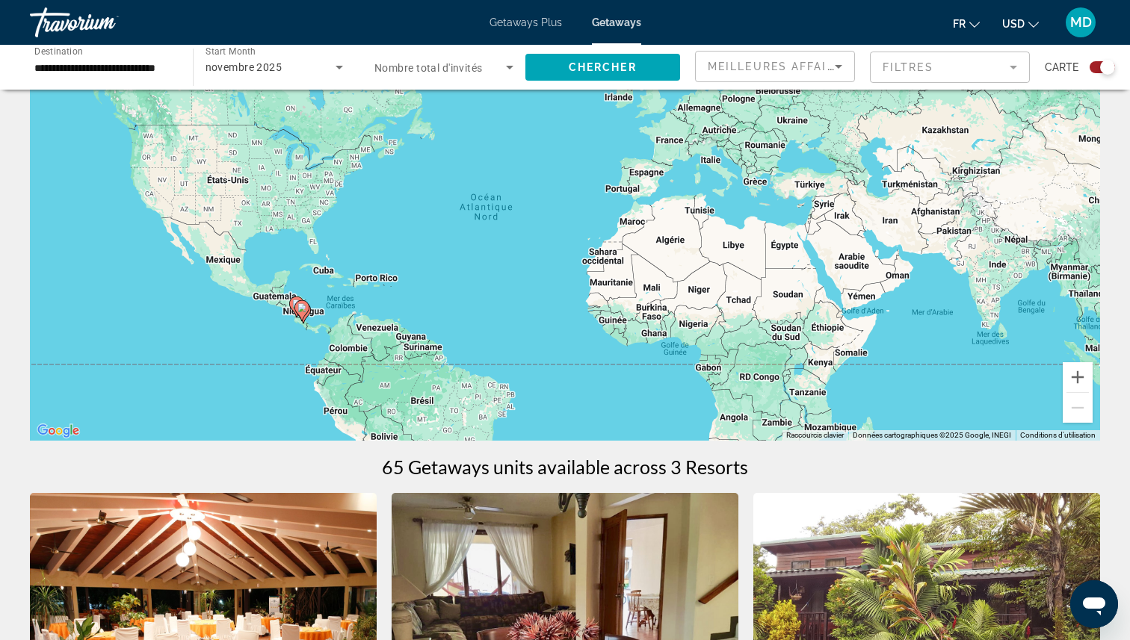
scroll to position [0, 0]
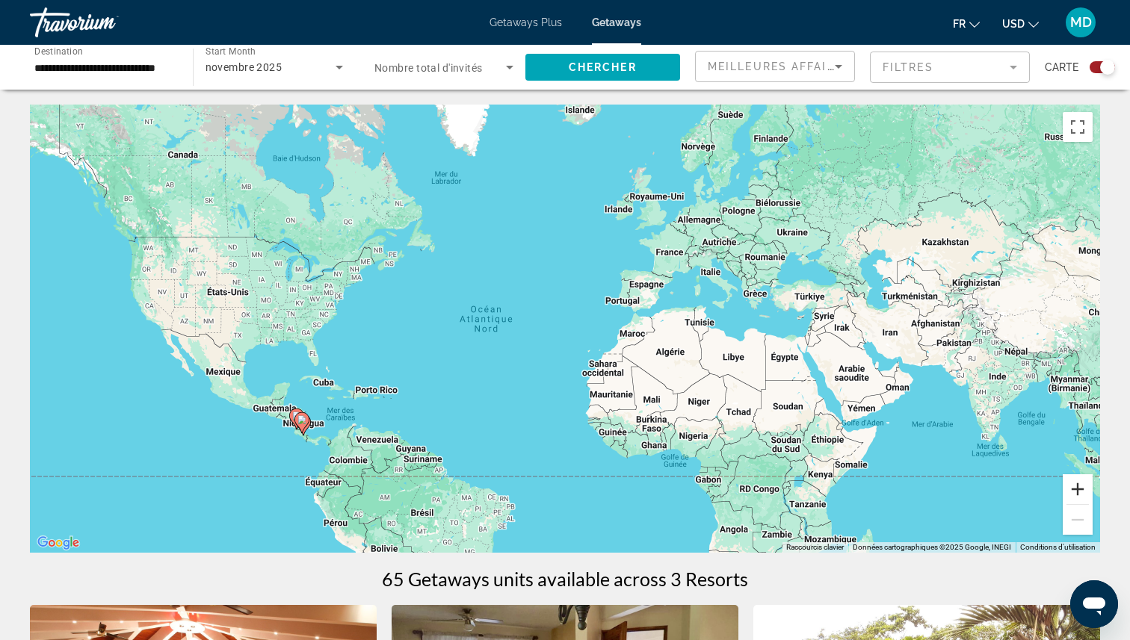
click at [1079, 494] on button "Zoom avant" at bounding box center [1078, 490] width 30 height 30
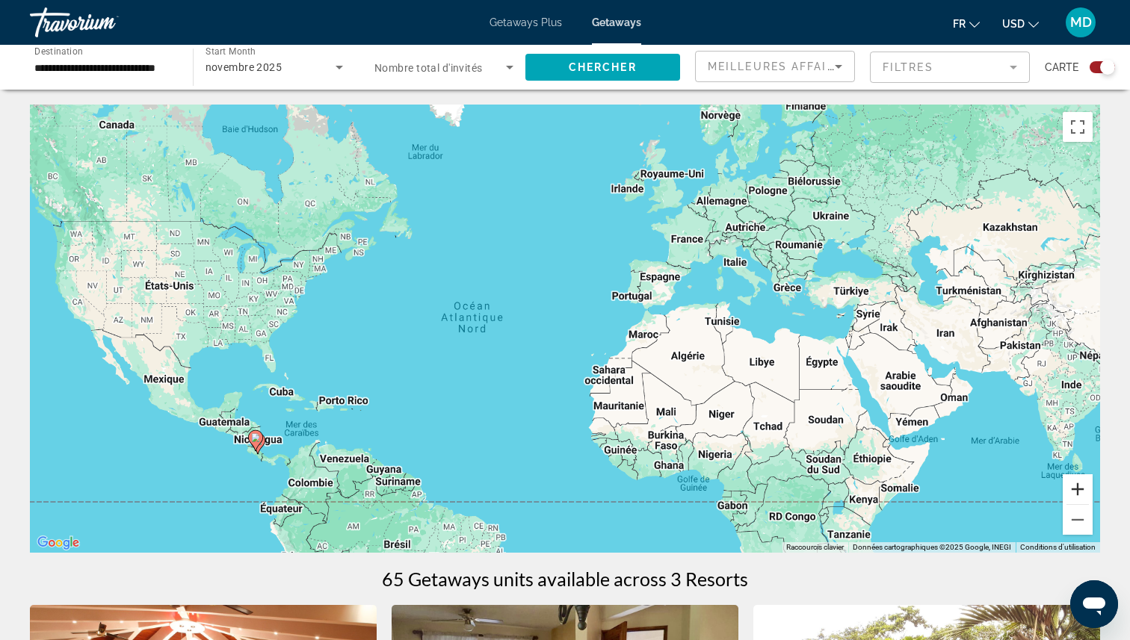
click at [1079, 494] on button "Zoom avant" at bounding box center [1078, 490] width 30 height 30
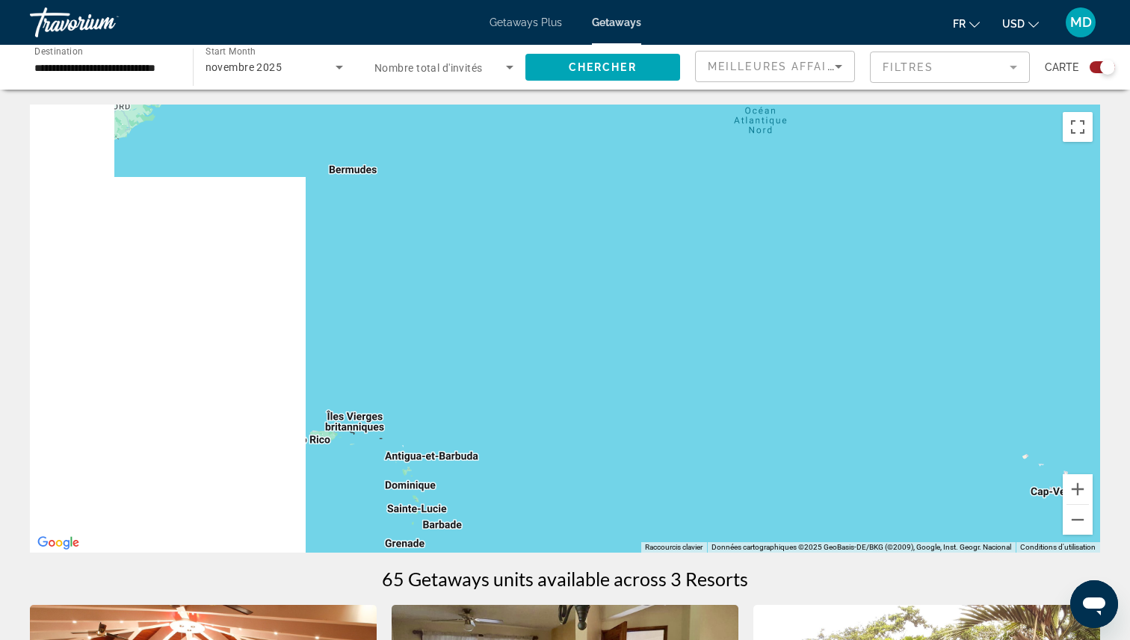
drag, startPoint x: 365, startPoint y: 427, endPoint x: 989, endPoint y: 217, distance: 659.3
click at [989, 217] on div "Main content" at bounding box center [565, 329] width 1070 height 448
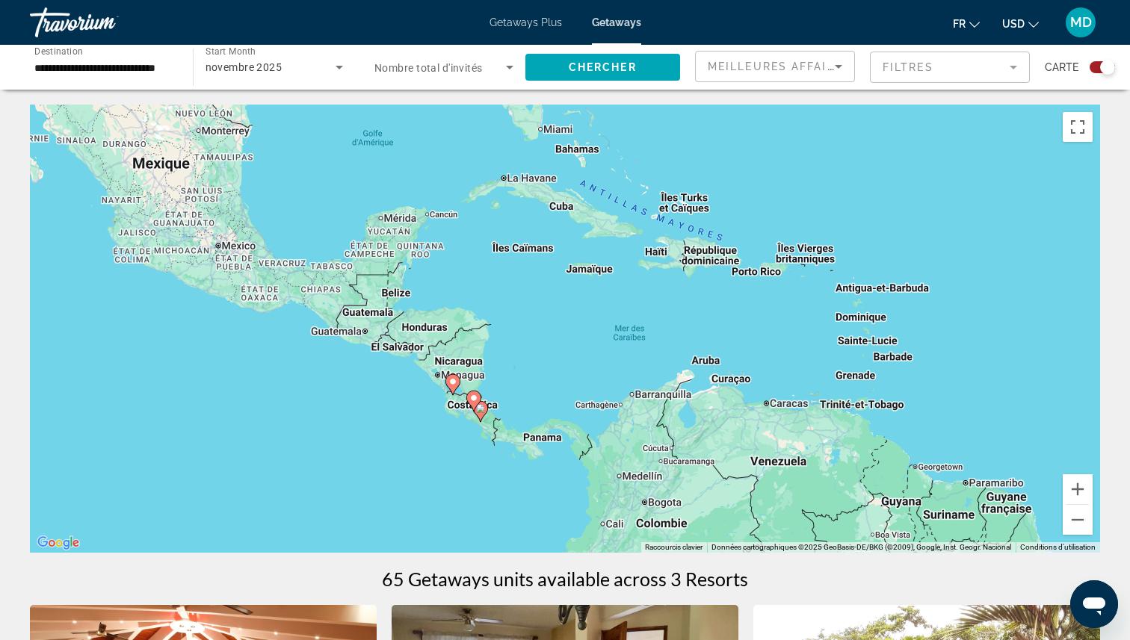
drag, startPoint x: 231, startPoint y: 286, endPoint x: 547, endPoint y: 157, distance: 341.5
click at [553, 159] on div "Pour activer le glissement avec le clavier, appuyez sur Alt+Entrée. Une fois ce…" at bounding box center [565, 329] width 1070 height 448
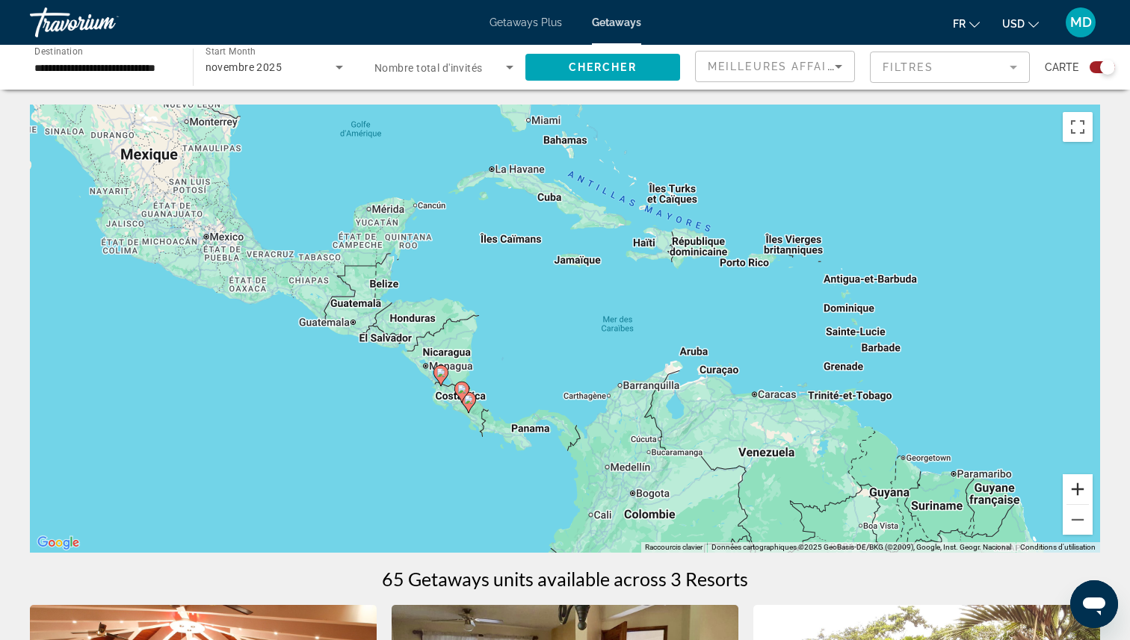
click at [1066, 489] on button "Zoom avant" at bounding box center [1078, 490] width 30 height 30
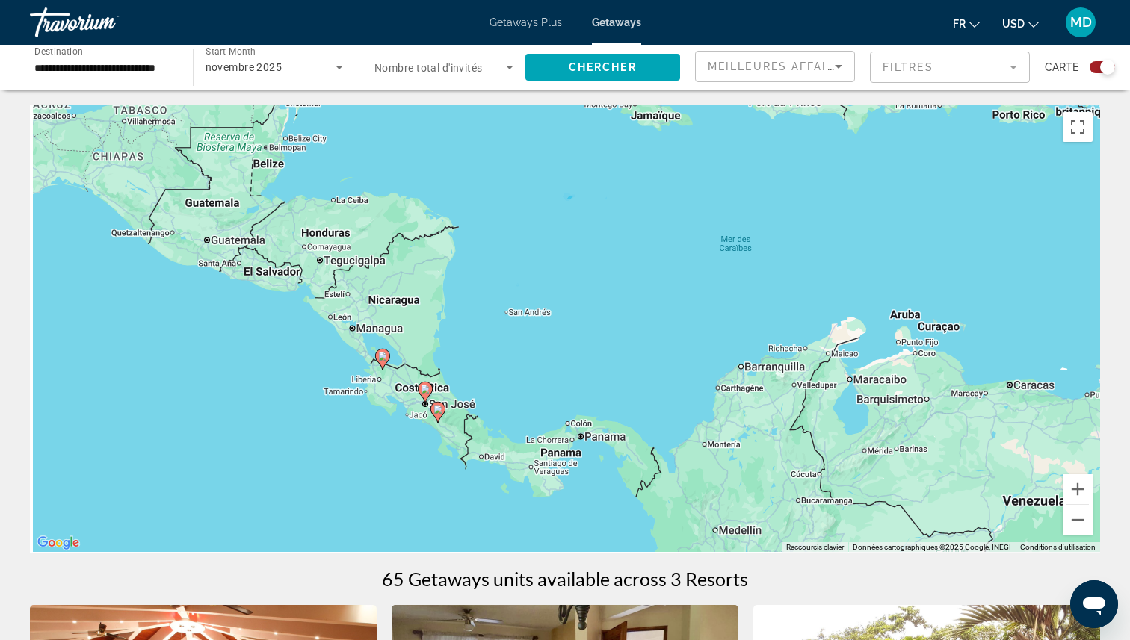
drag, startPoint x: 468, startPoint y: 479, endPoint x: 579, endPoint y: 337, distance: 180.4
click at [584, 336] on div "Pour activer le glissement avec le clavier, appuyez sur Alt+Entrée. Une fois ce…" at bounding box center [565, 329] width 1070 height 448
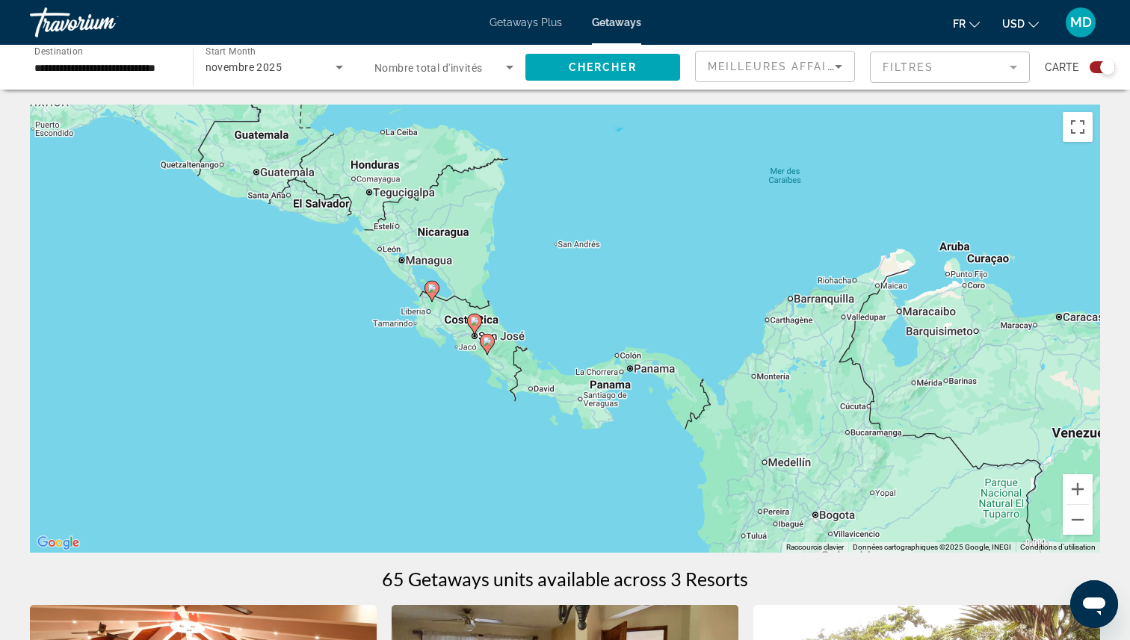
click at [436, 290] on image "Main content" at bounding box center [431, 288] width 9 height 9
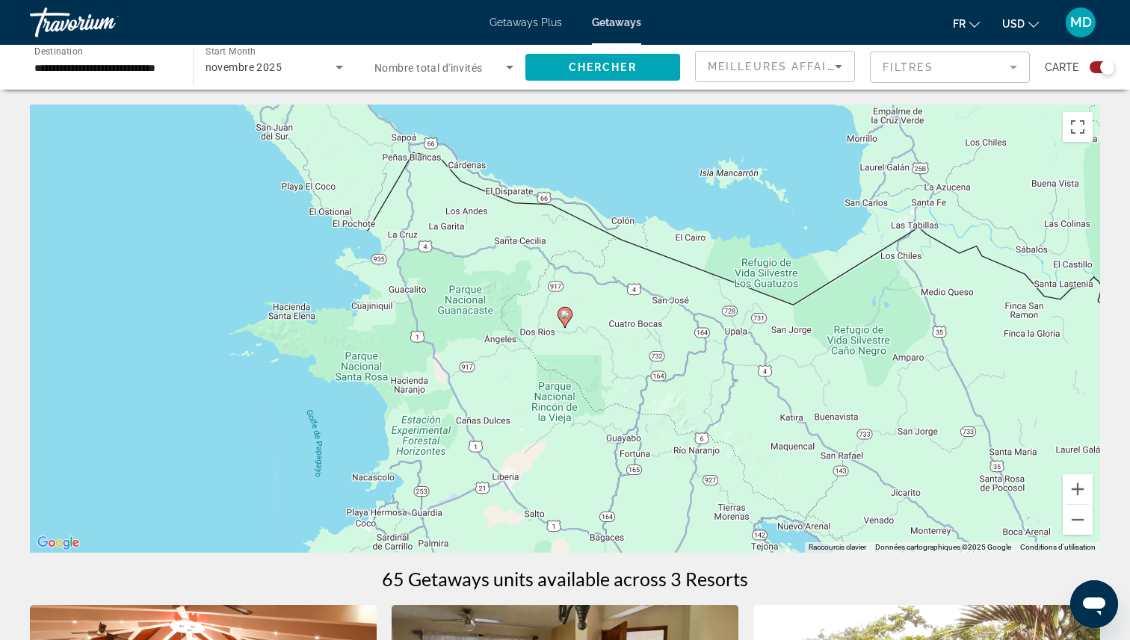
click at [565, 318] on image "Main content" at bounding box center [564, 314] width 9 height 9
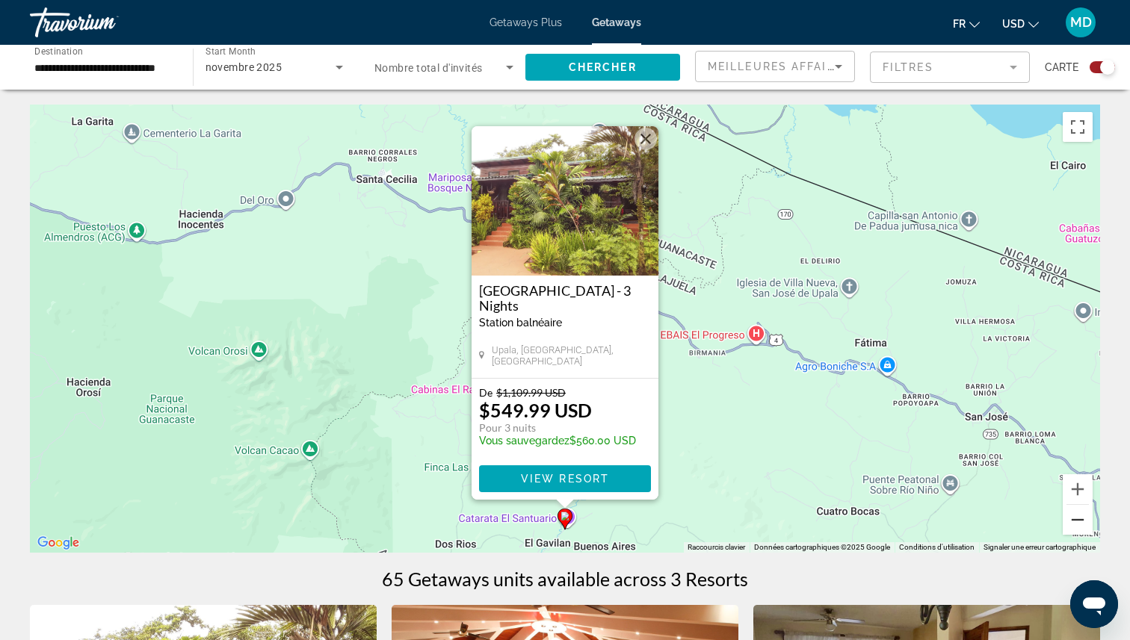
click at [1081, 518] on button "Zoom arrière" at bounding box center [1078, 520] width 30 height 30
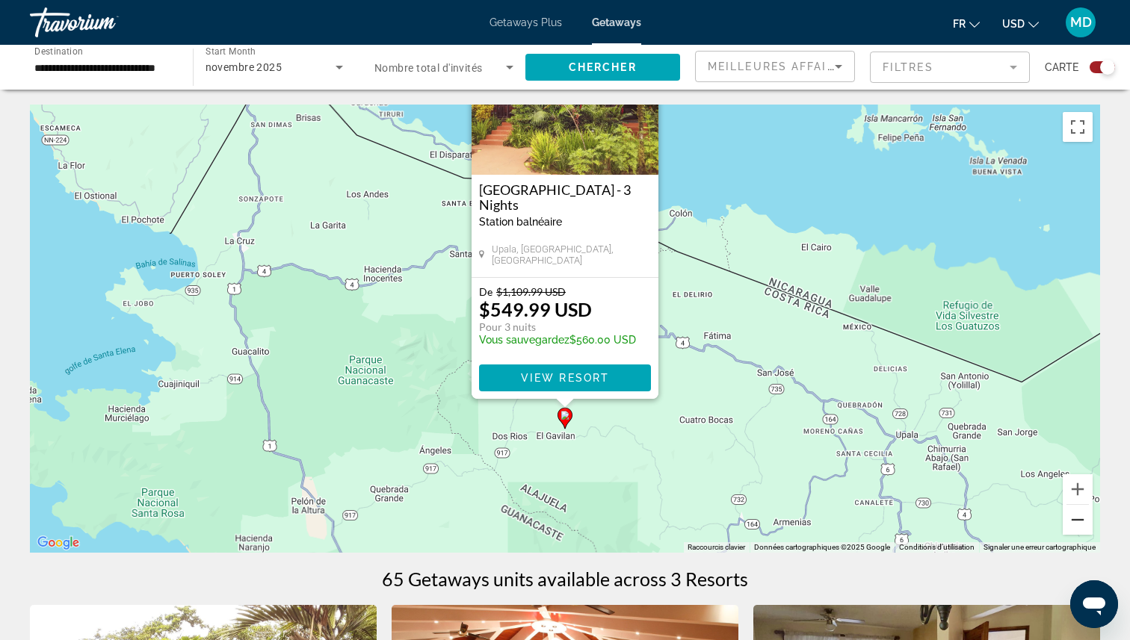
click at [1081, 518] on button "Zoom arrière" at bounding box center [1078, 520] width 30 height 30
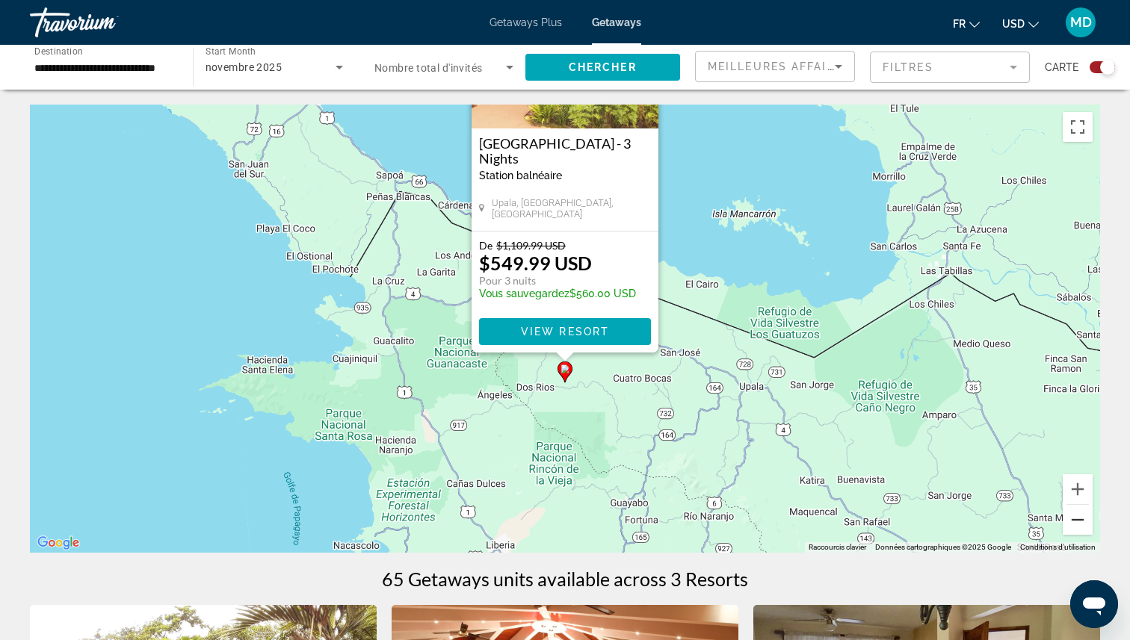
click at [1081, 518] on button "Zoom arrière" at bounding box center [1078, 520] width 30 height 30
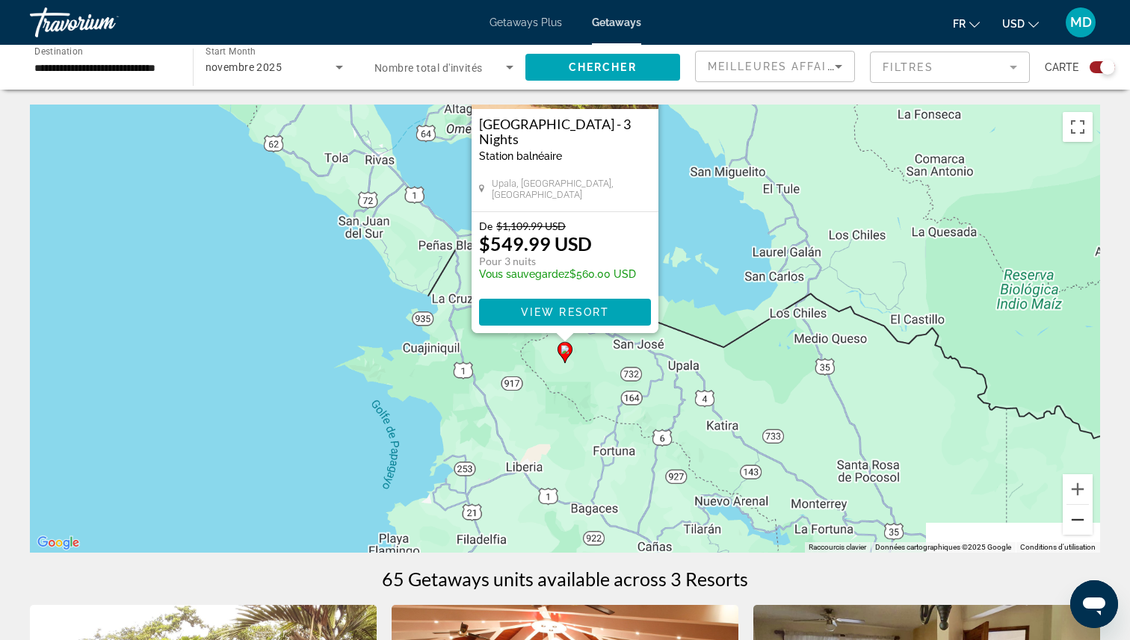
click at [1081, 518] on button "Zoom arrière" at bounding box center [1078, 520] width 30 height 30
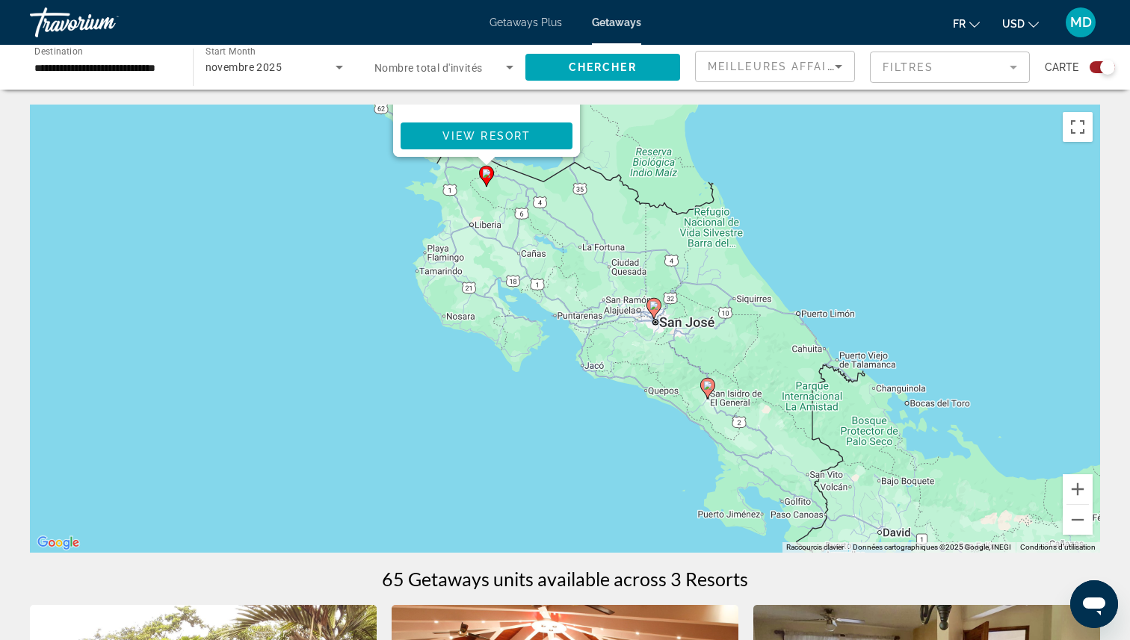
drag, startPoint x: 863, startPoint y: 451, endPoint x: 785, endPoint y: 294, distance: 175.5
click at [785, 294] on div "Pour activer le glissement avec le clavier, appuyez sur Alt+Entrée. Une fois ce…" at bounding box center [565, 329] width 1070 height 448
click at [651, 302] on image "Main content" at bounding box center [653, 304] width 9 height 9
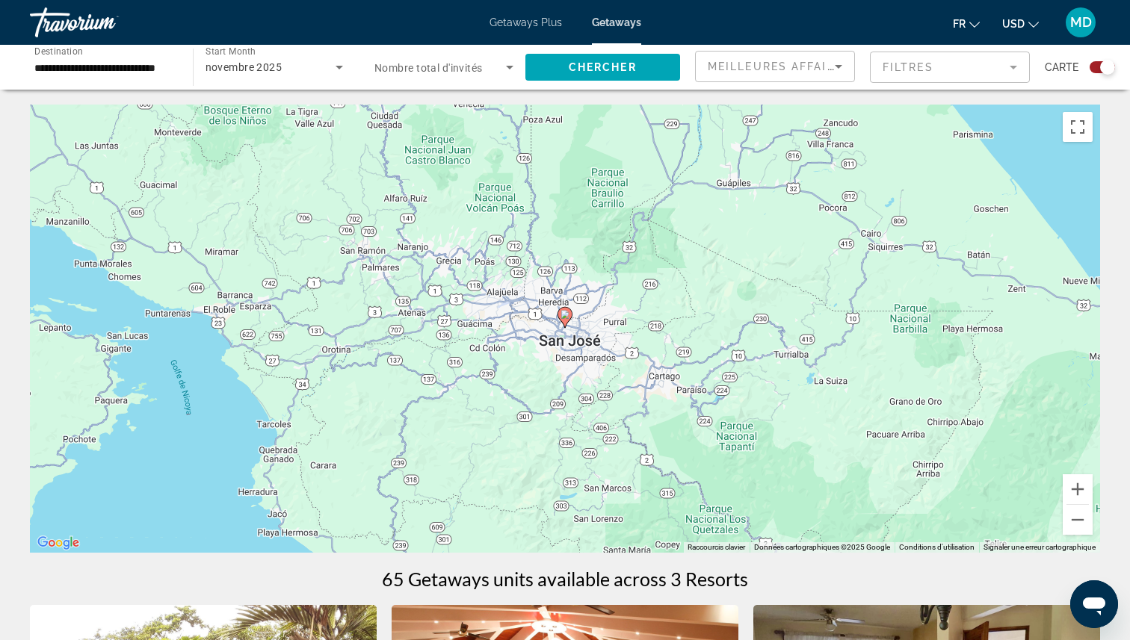
click at [565, 312] on image "Main content" at bounding box center [564, 314] width 9 height 9
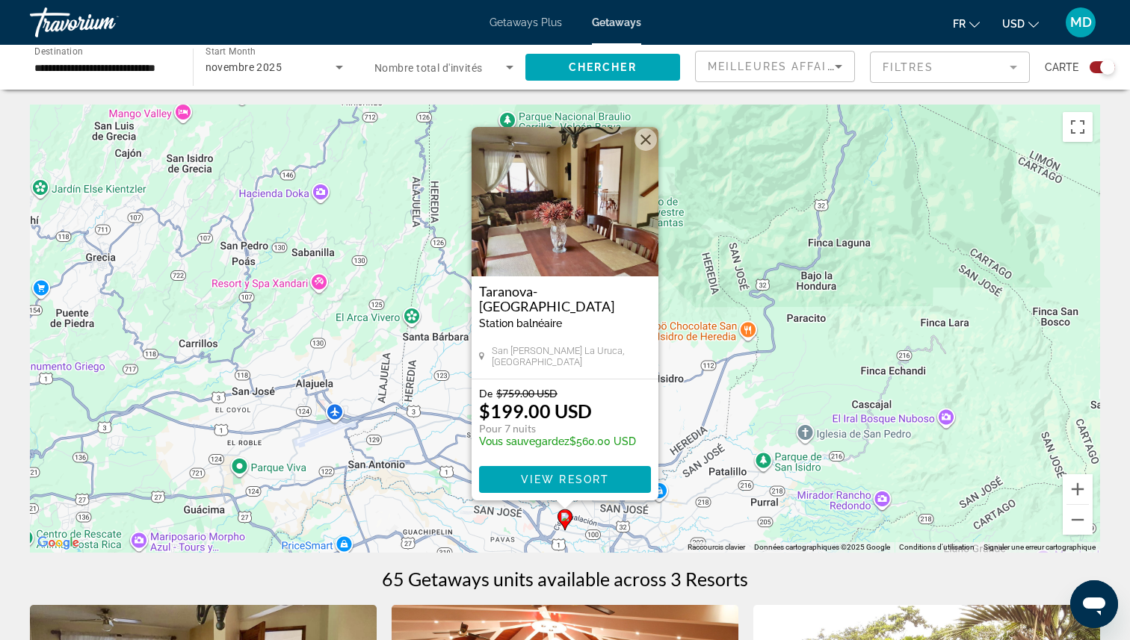
click at [534, 289] on h3 "Taranova-[GEOGRAPHIC_DATA]" at bounding box center [565, 299] width 172 height 30
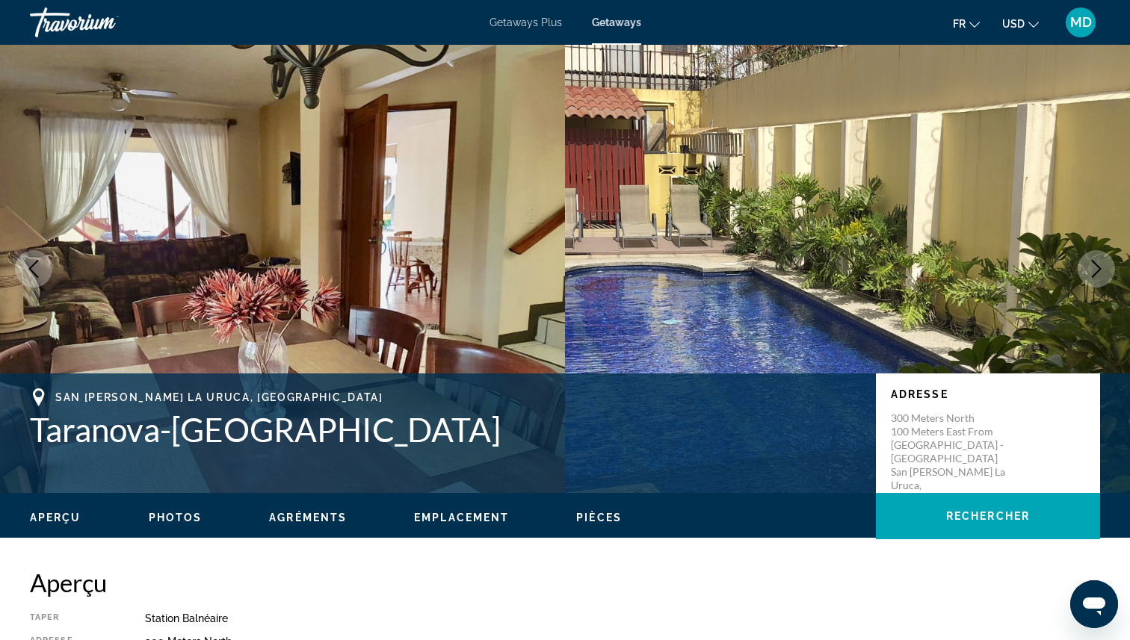
click at [469, 253] on img "Main content" at bounding box center [282, 269] width 565 height 448
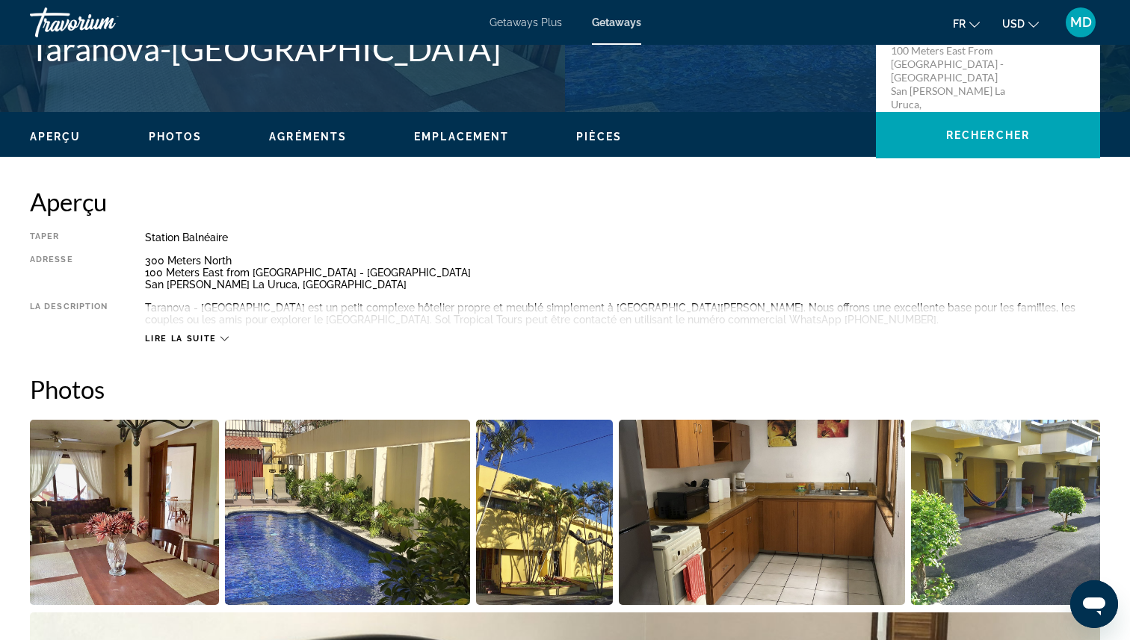
scroll to position [516, 0]
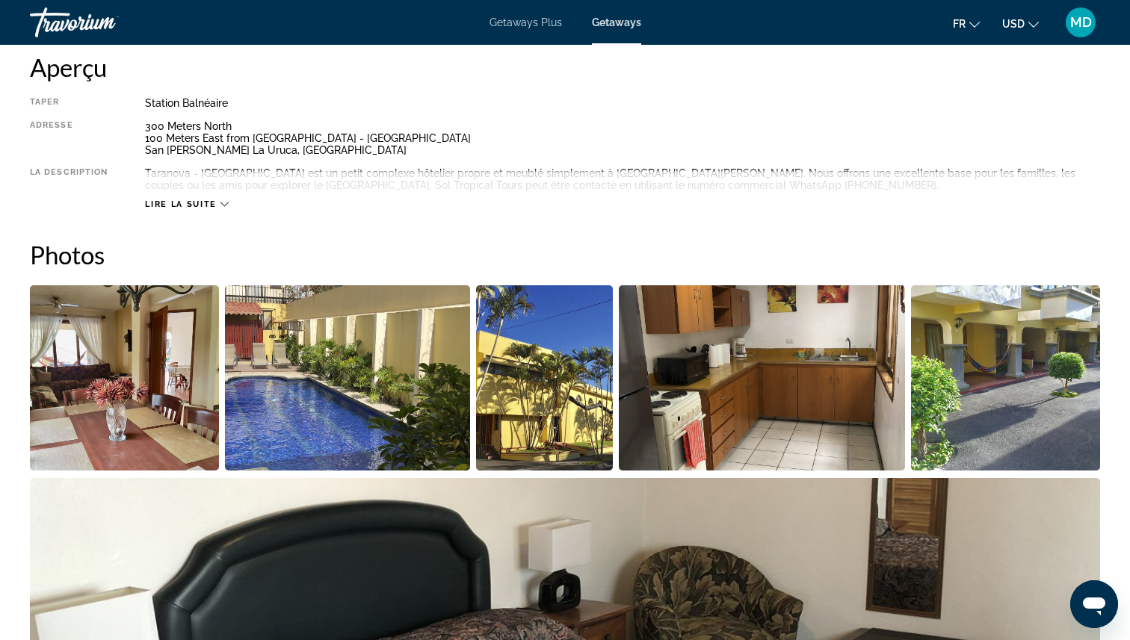
click at [337, 345] on img "Open full-screen image slider" at bounding box center [347, 377] width 245 height 185
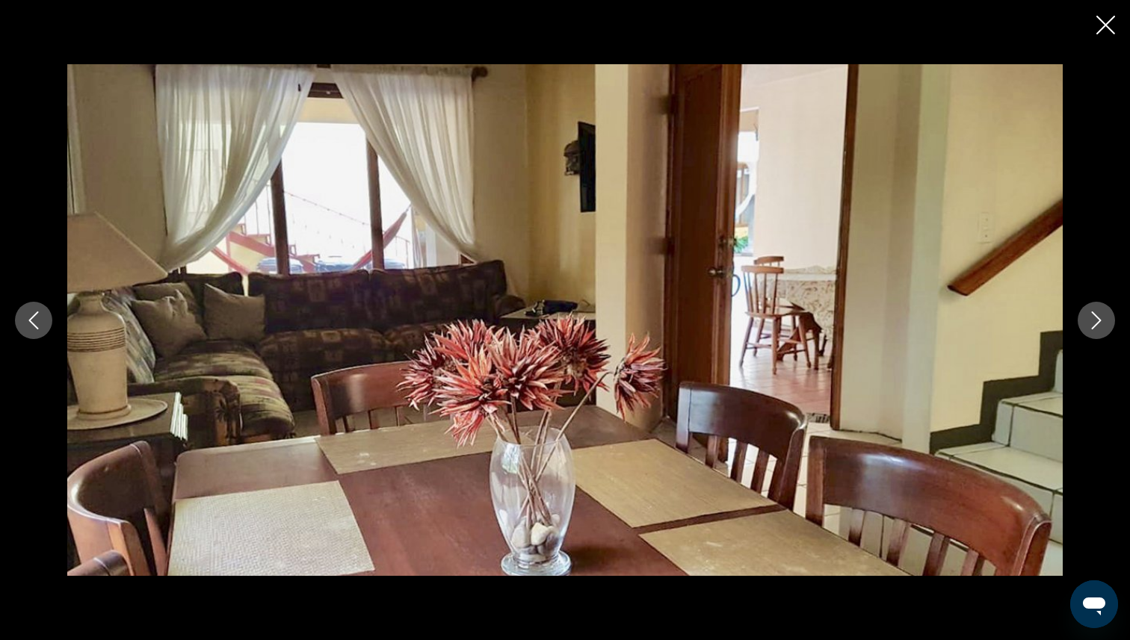
click at [1104, 330] on button "Next image" at bounding box center [1096, 320] width 37 height 37
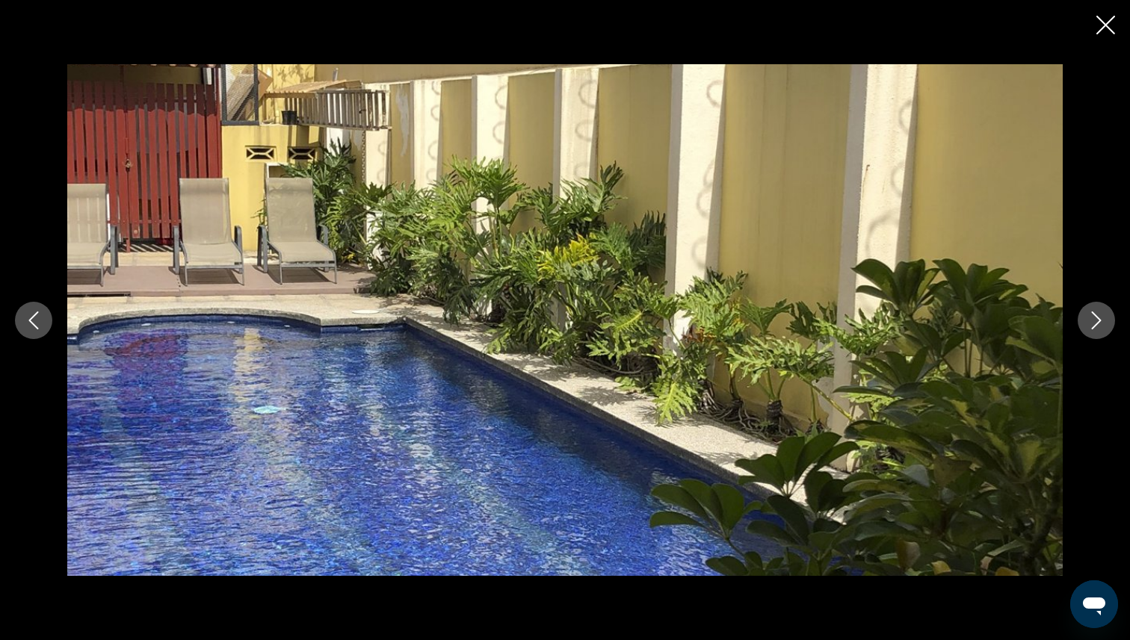
click at [1104, 330] on button "Next image" at bounding box center [1096, 320] width 37 height 37
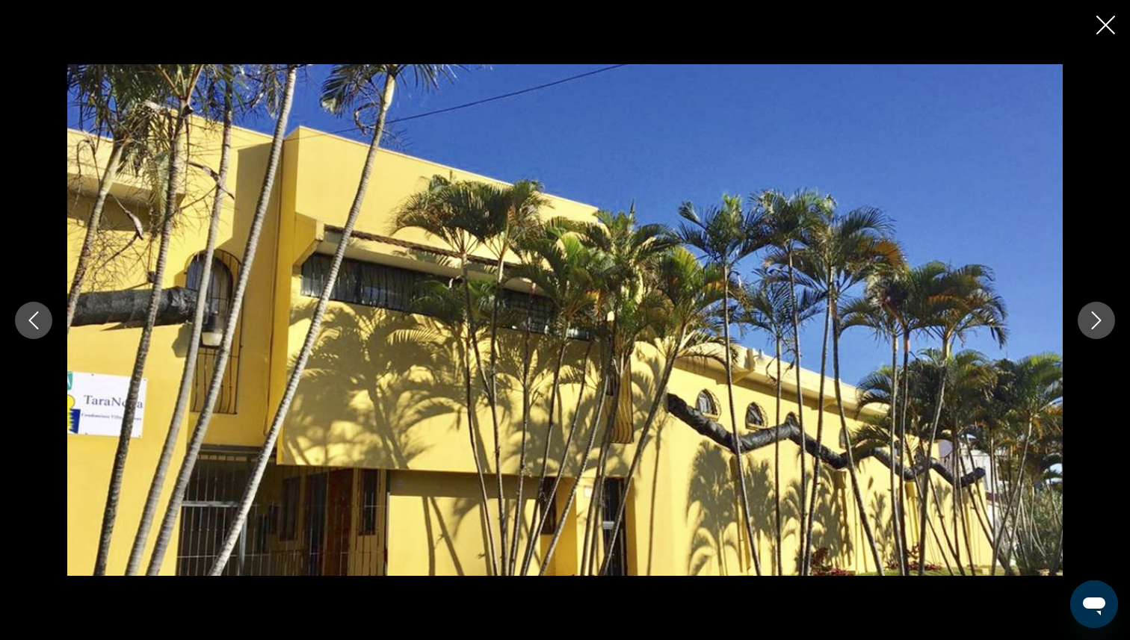
click at [1104, 330] on button "Next image" at bounding box center [1096, 320] width 37 height 37
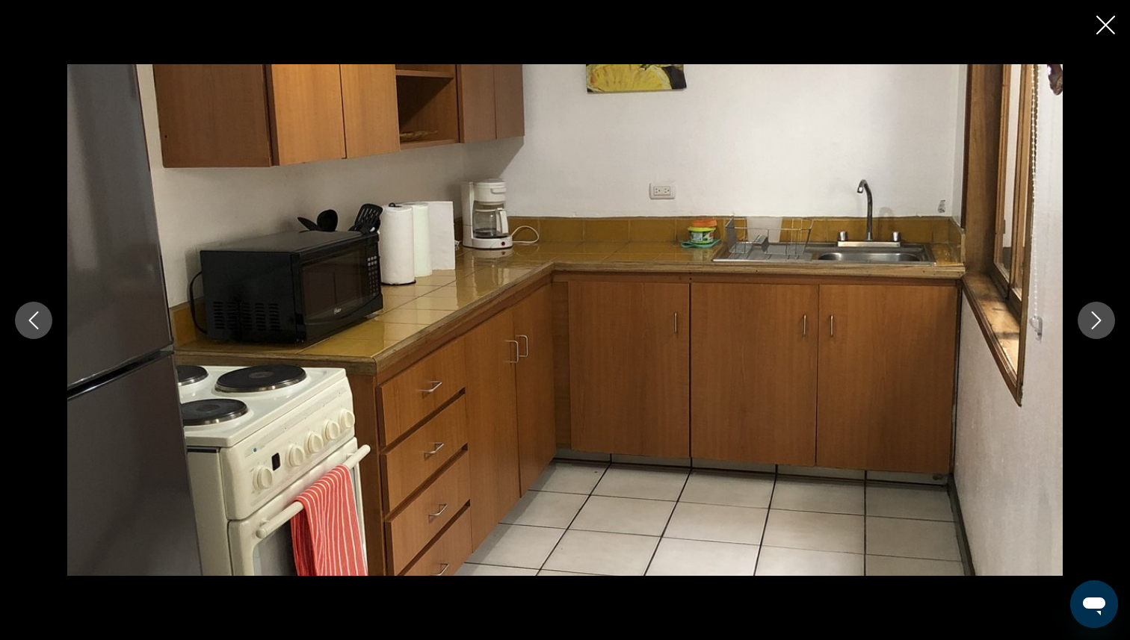
click at [1104, 330] on button "Next image" at bounding box center [1096, 320] width 37 height 37
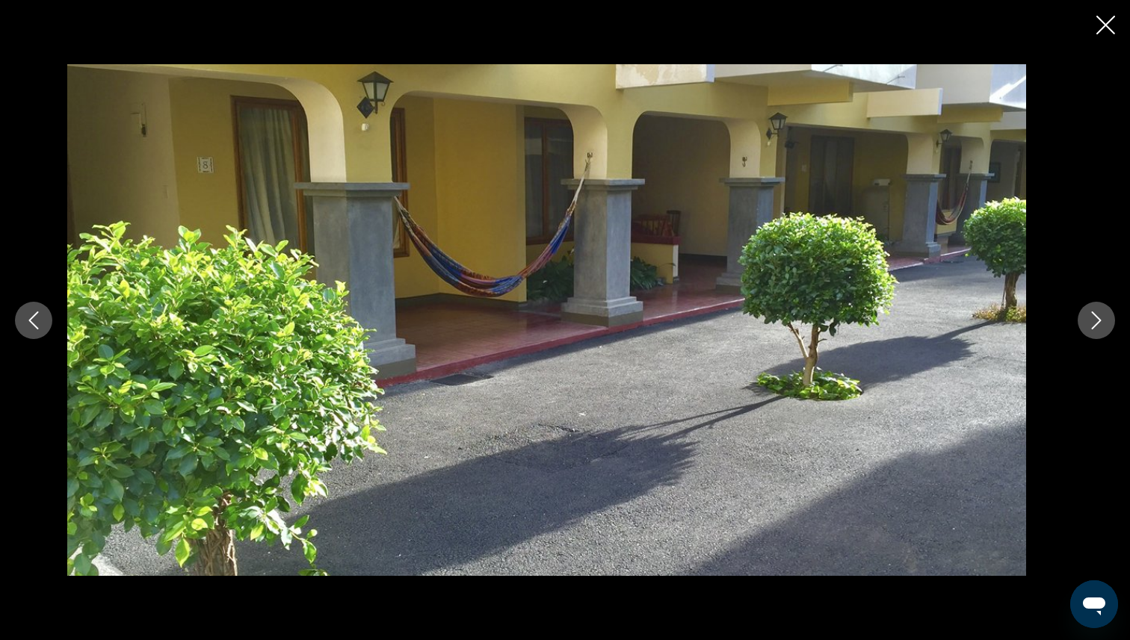
click at [1104, 330] on button "Next image" at bounding box center [1096, 320] width 37 height 37
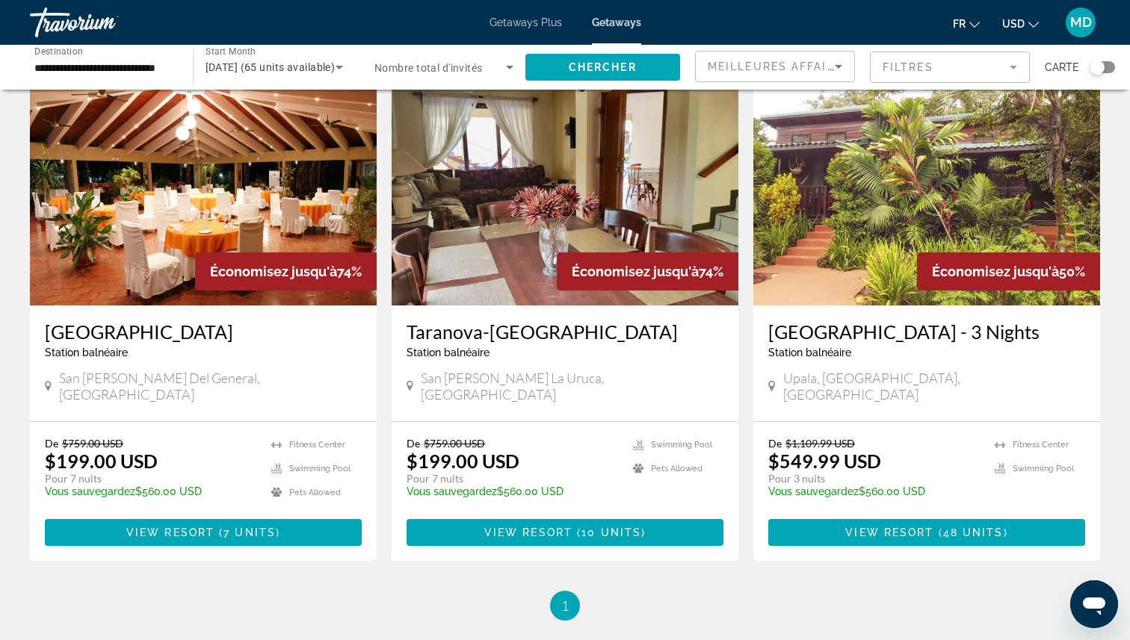
scroll to position [63, 0]
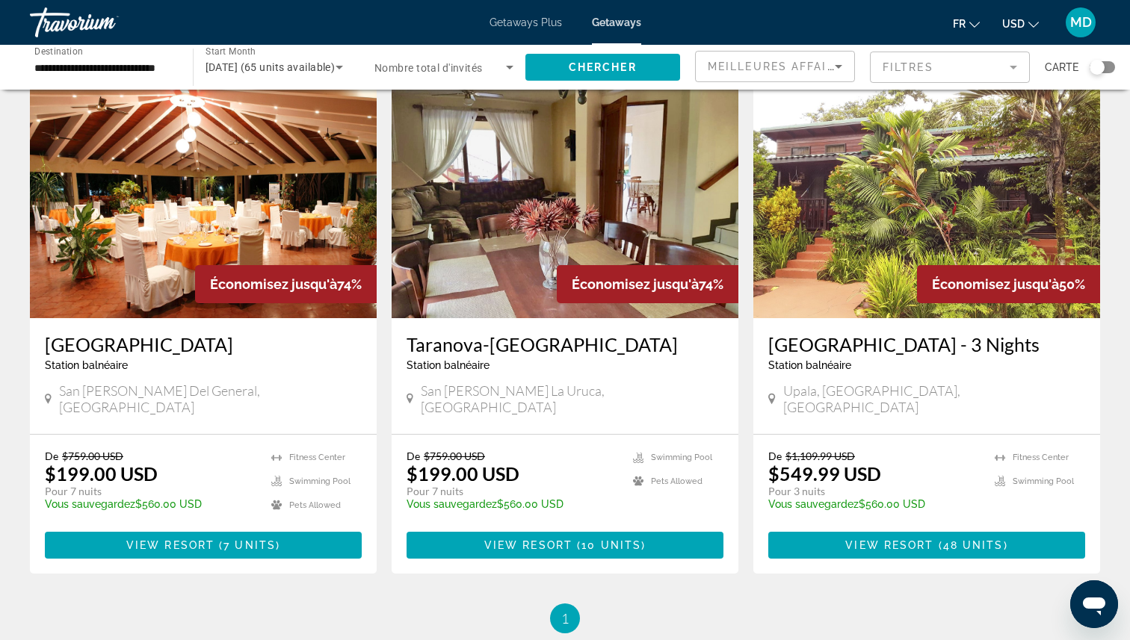
click at [355, 227] on img "Main content" at bounding box center [203, 198] width 347 height 239
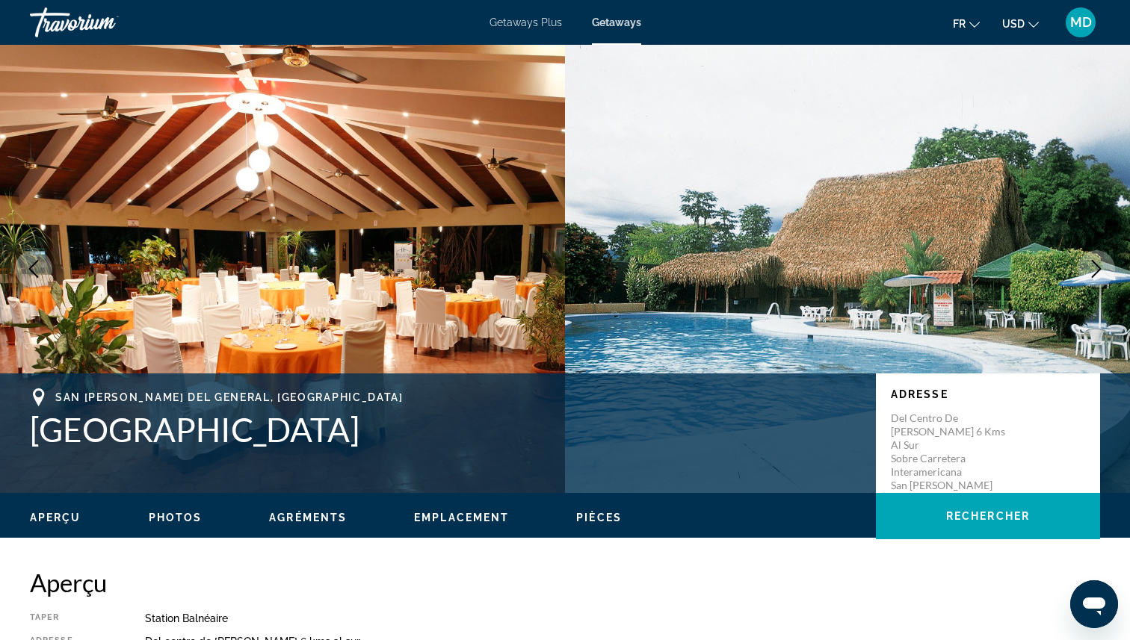
click at [259, 197] on img "Main content" at bounding box center [282, 269] width 565 height 448
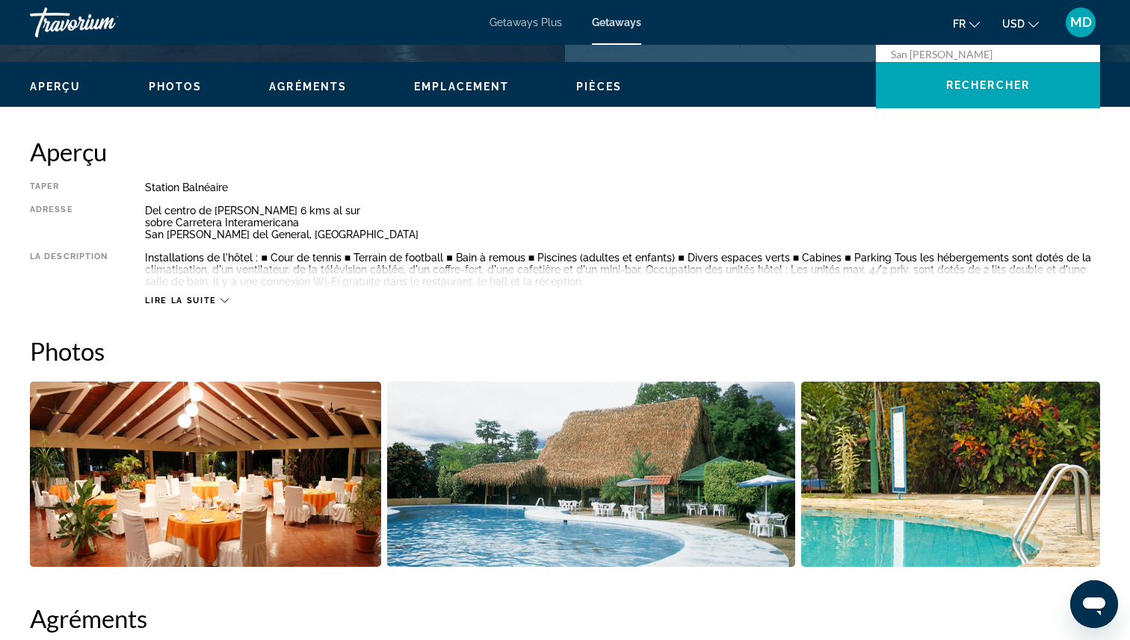
scroll to position [708, 0]
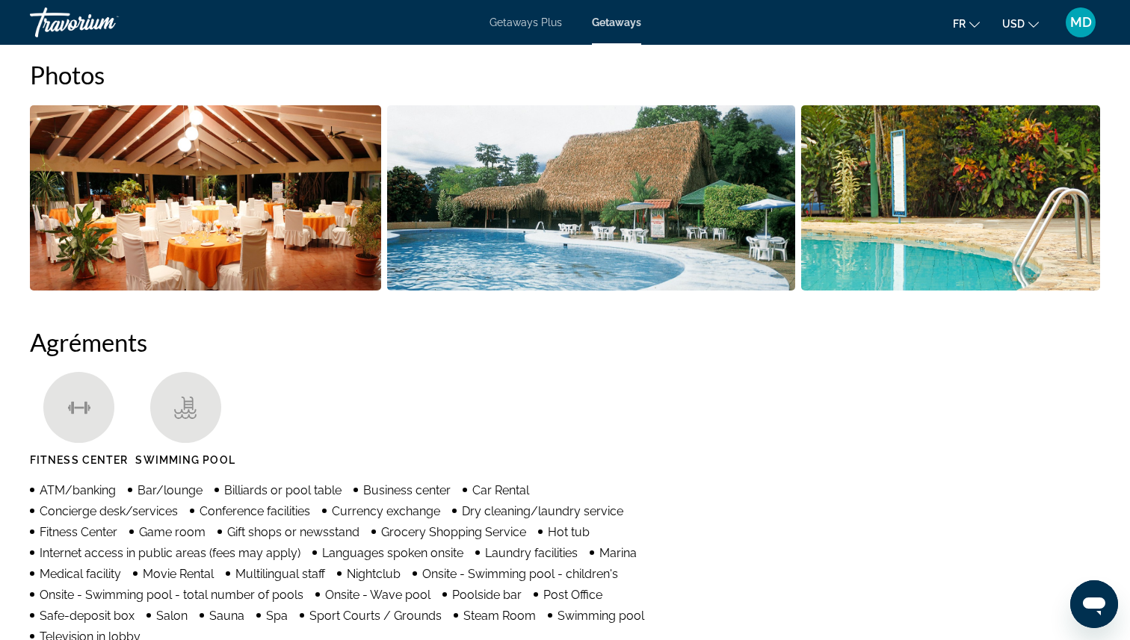
click at [168, 211] on img "Open full-screen image slider" at bounding box center [205, 197] width 351 height 185
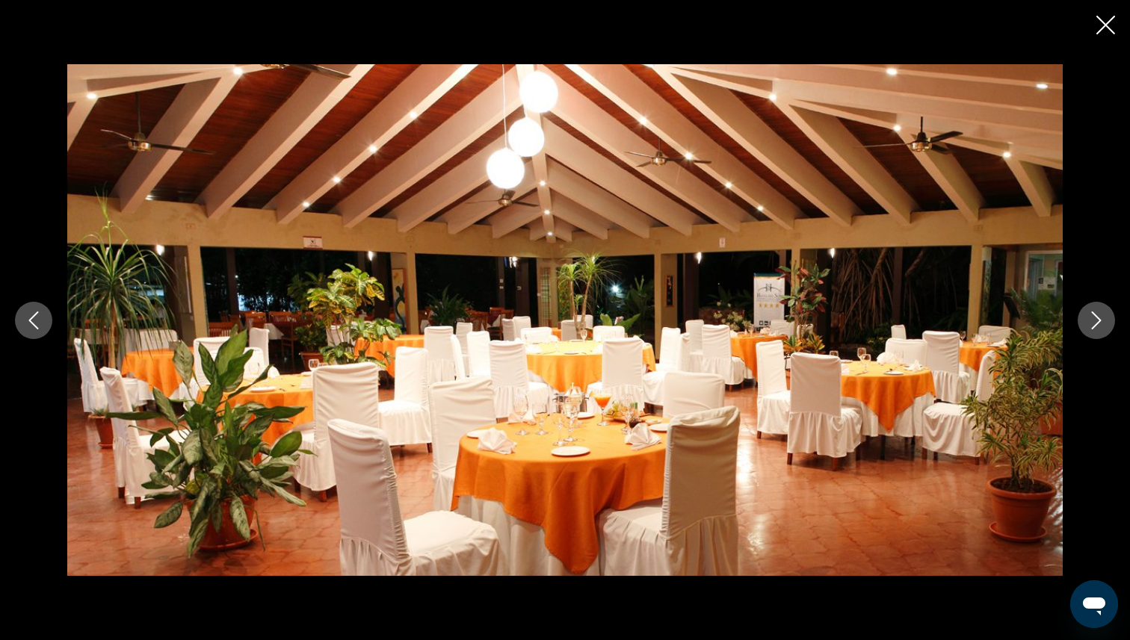
click at [1101, 331] on button "Next image" at bounding box center [1096, 320] width 37 height 37
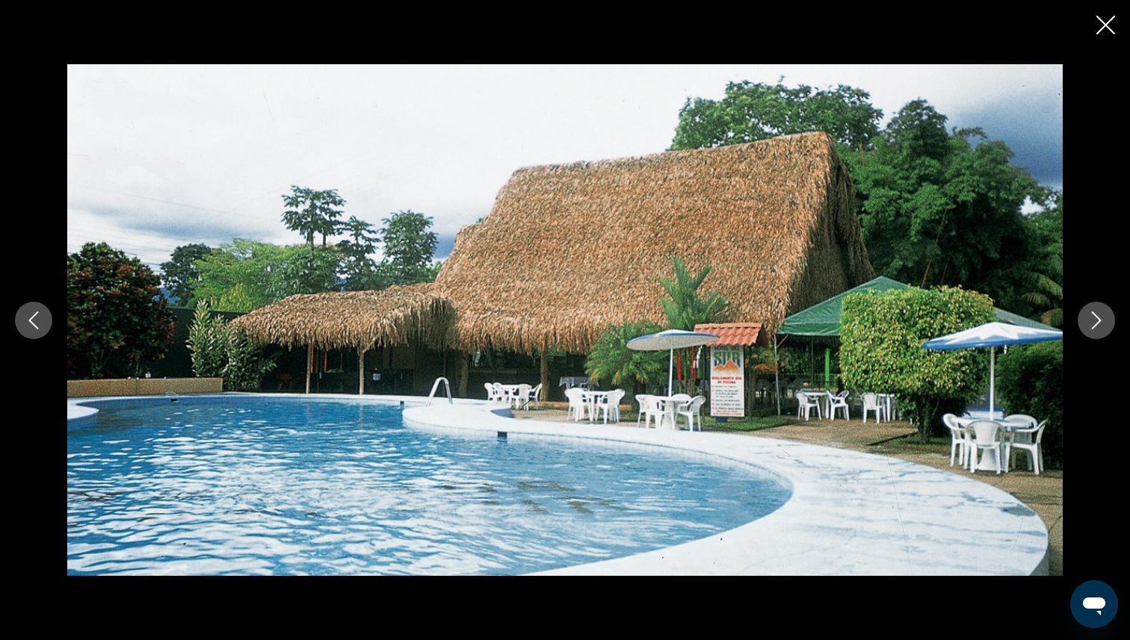
click at [1101, 331] on button "Next image" at bounding box center [1096, 320] width 37 height 37
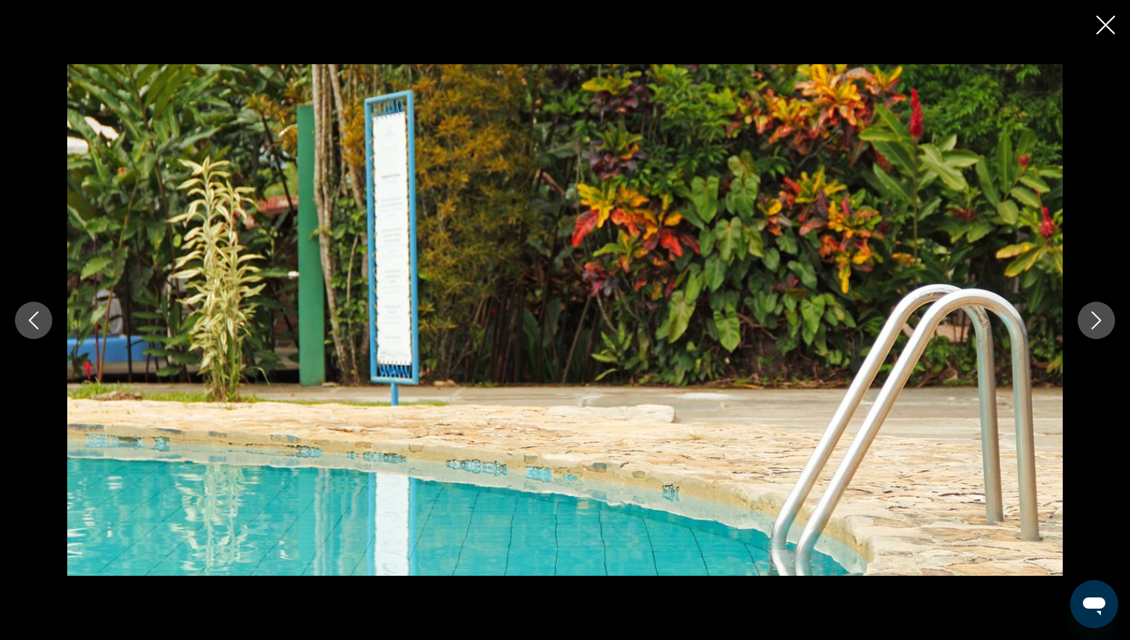
click at [1101, 331] on button "Next image" at bounding box center [1096, 320] width 37 height 37
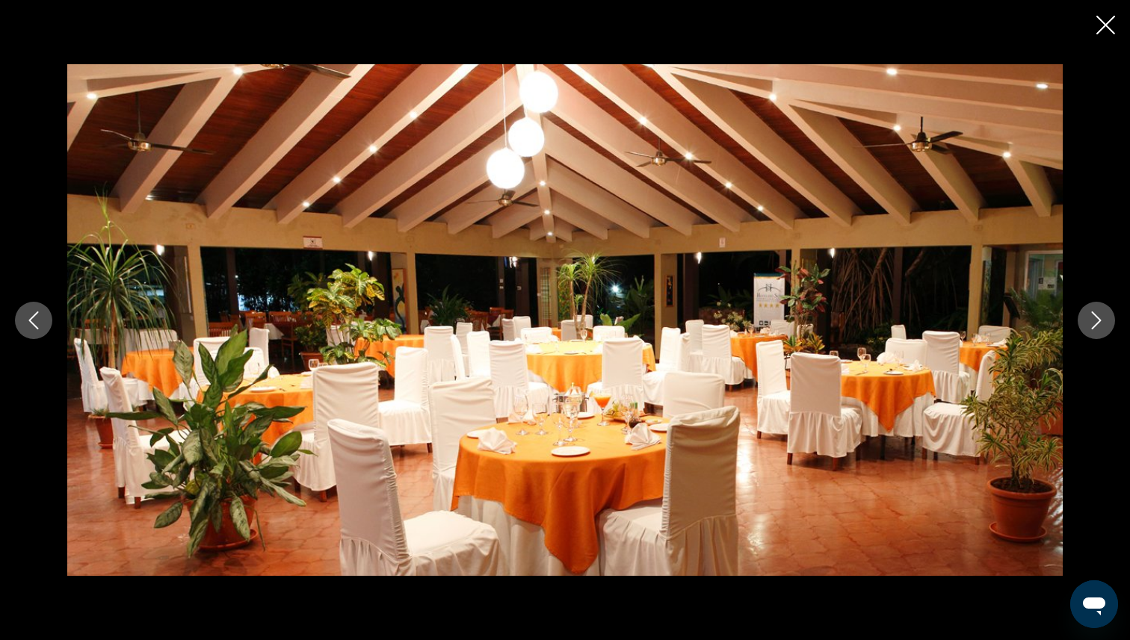
click at [1101, 331] on button "Next image" at bounding box center [1096, 320] width 37 height 37
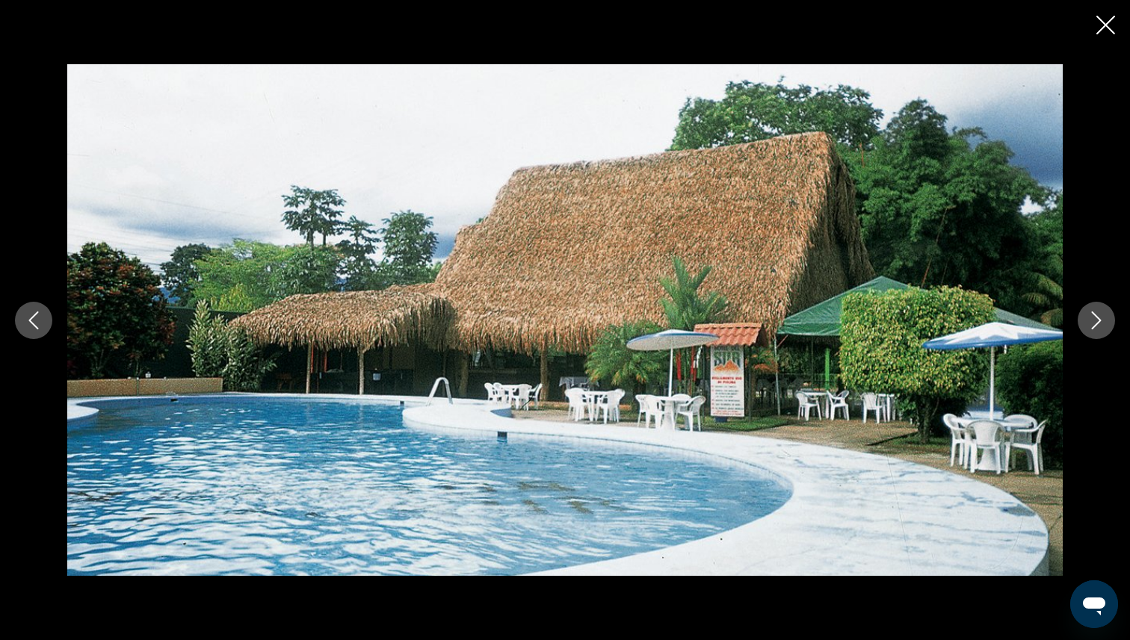
click at [1111, 31] on icon "Close slideshow" at bounding box center [1105, 25] width 19 height 19
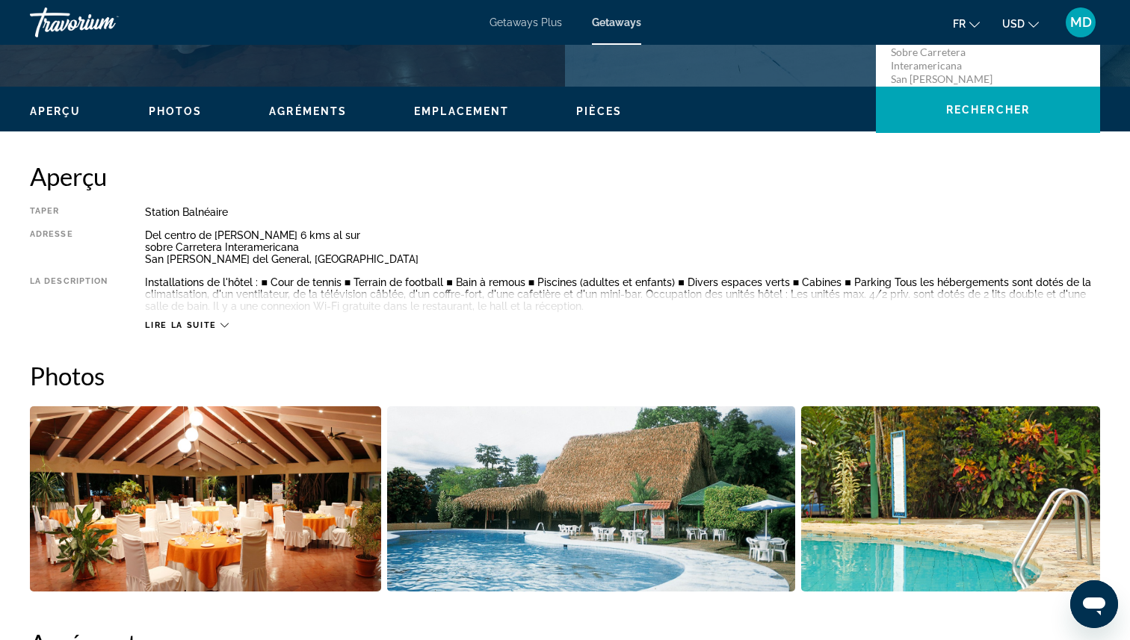
scroll to position [320, 0]
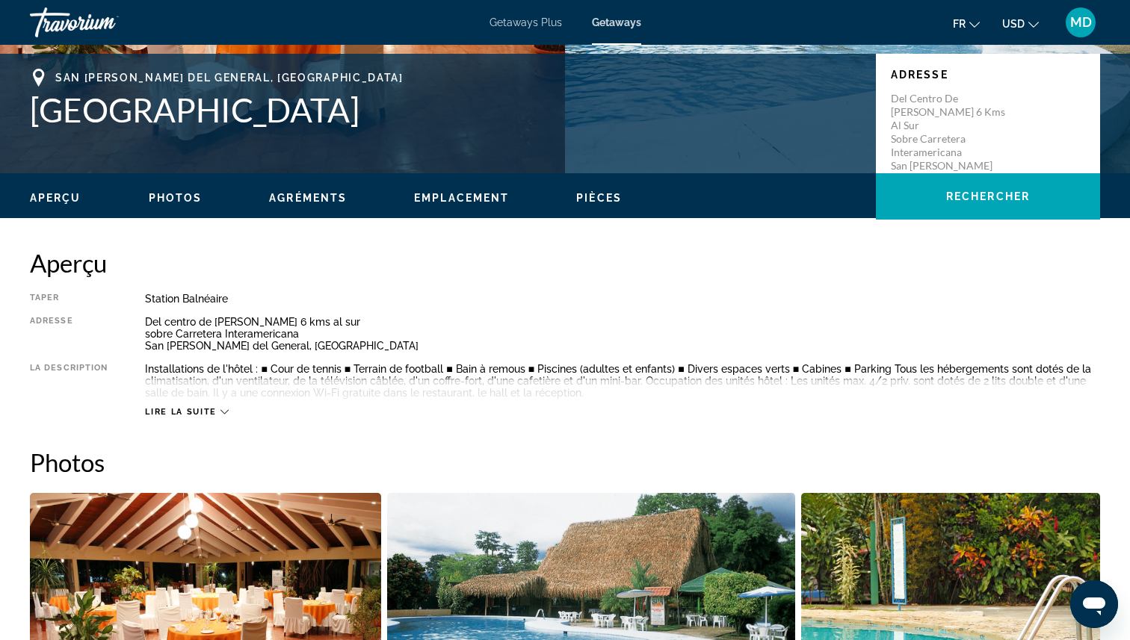
click at [146, 119] on h1 "[GEOGRAPHIC_DATA]" at bounding box center [445, 109] width 831 height 39
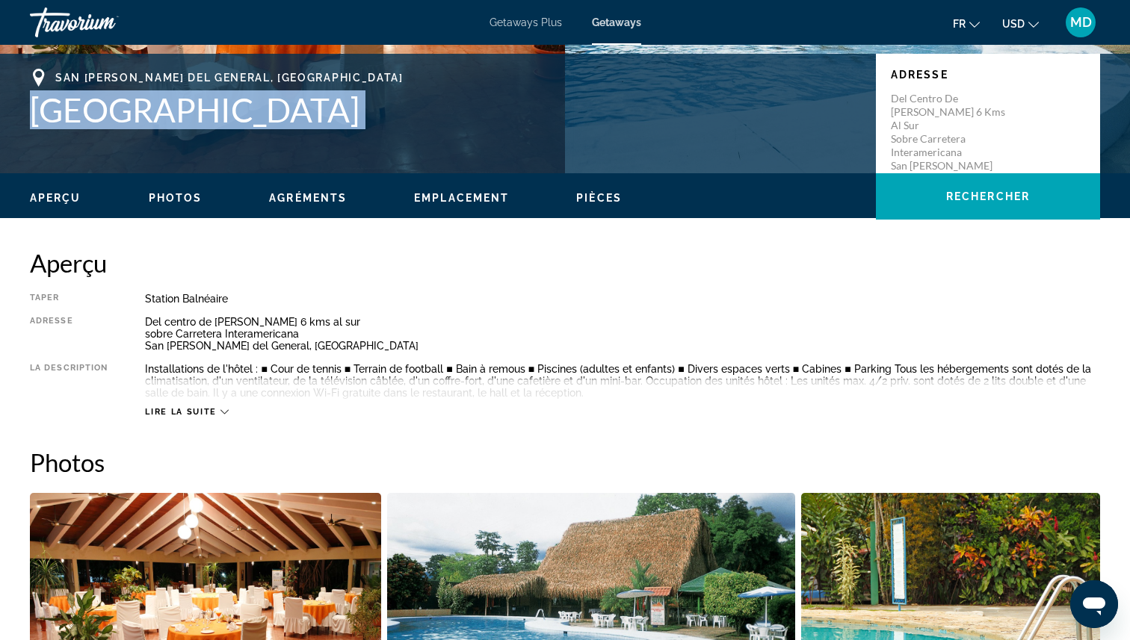
click at [146, 119] on h1 "[GEOGRAPHIC_DATA]" at bounding box center [445, 109] width 831 height 39
copy h1 "[GEOGRAPHIC_DATA]"
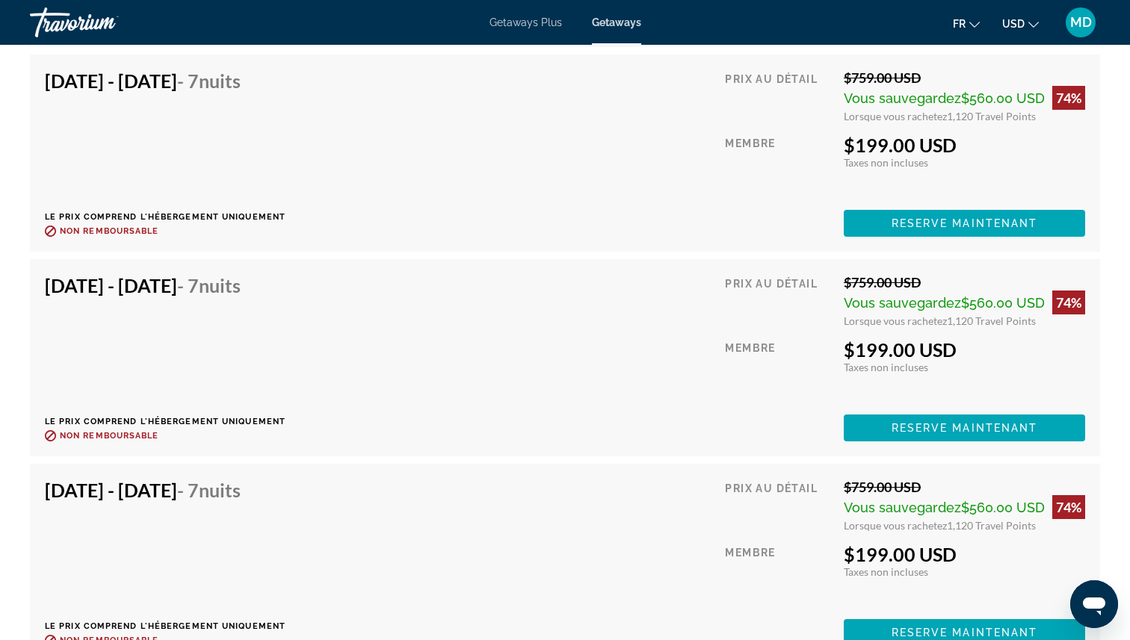
scroll to position [2958, 0]
